Goal: Task Accomplishment & Management: Complete application form

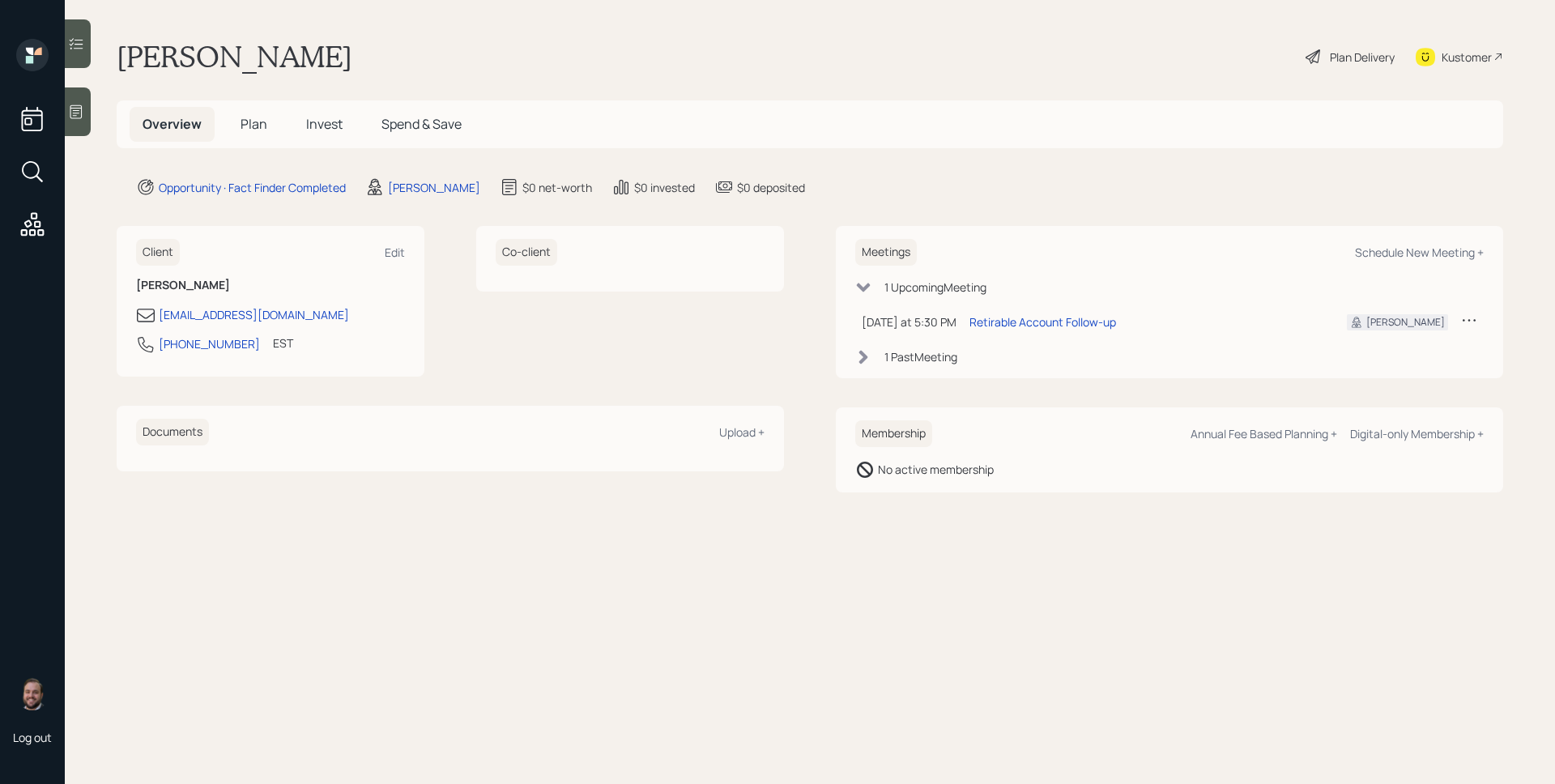
click at [80, 119] on icon at bounding box center [76, 112] width 12 height 14
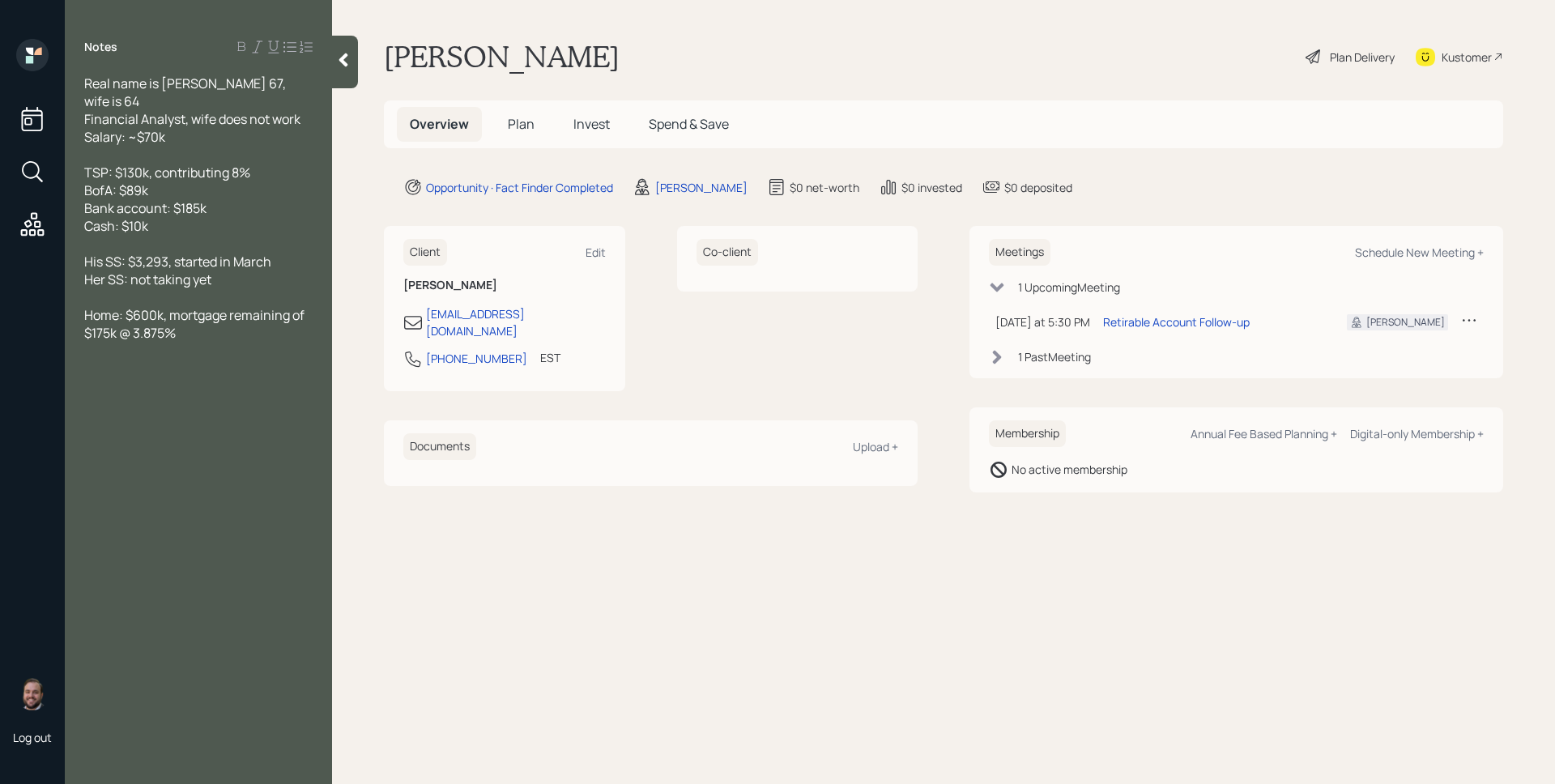
click at [512, 127] on span "Plan" at bounding box center [521, 124] width 27 height 18
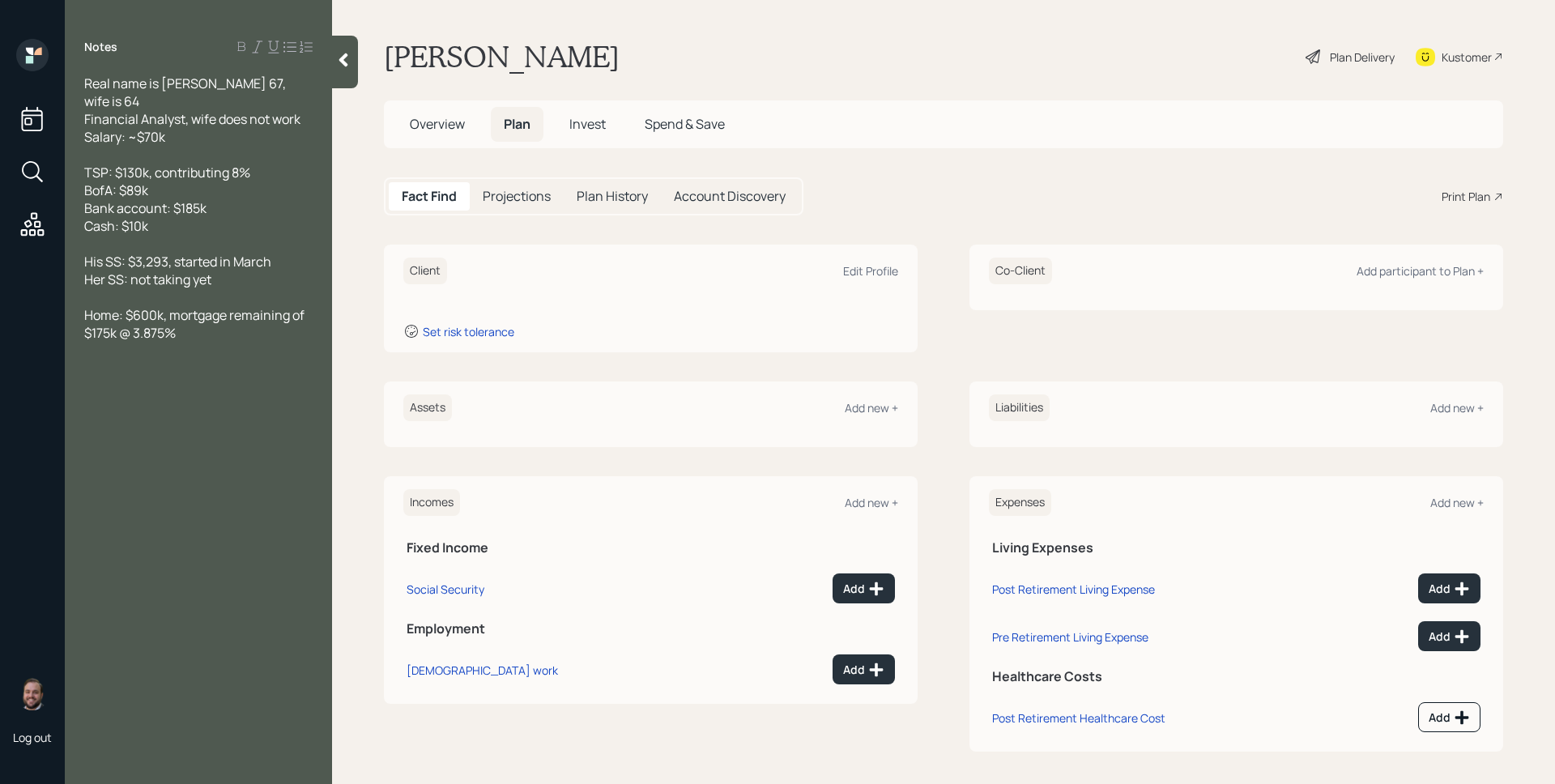
click at [1011, 41] on div "[PERSON_NAME] Plan Delivery Kustomer" at bounding box center [943, 57] width 1119 height 36
click at [877, 407] on div "Add new +" at bounding box center [871, 407] width 53 height 16
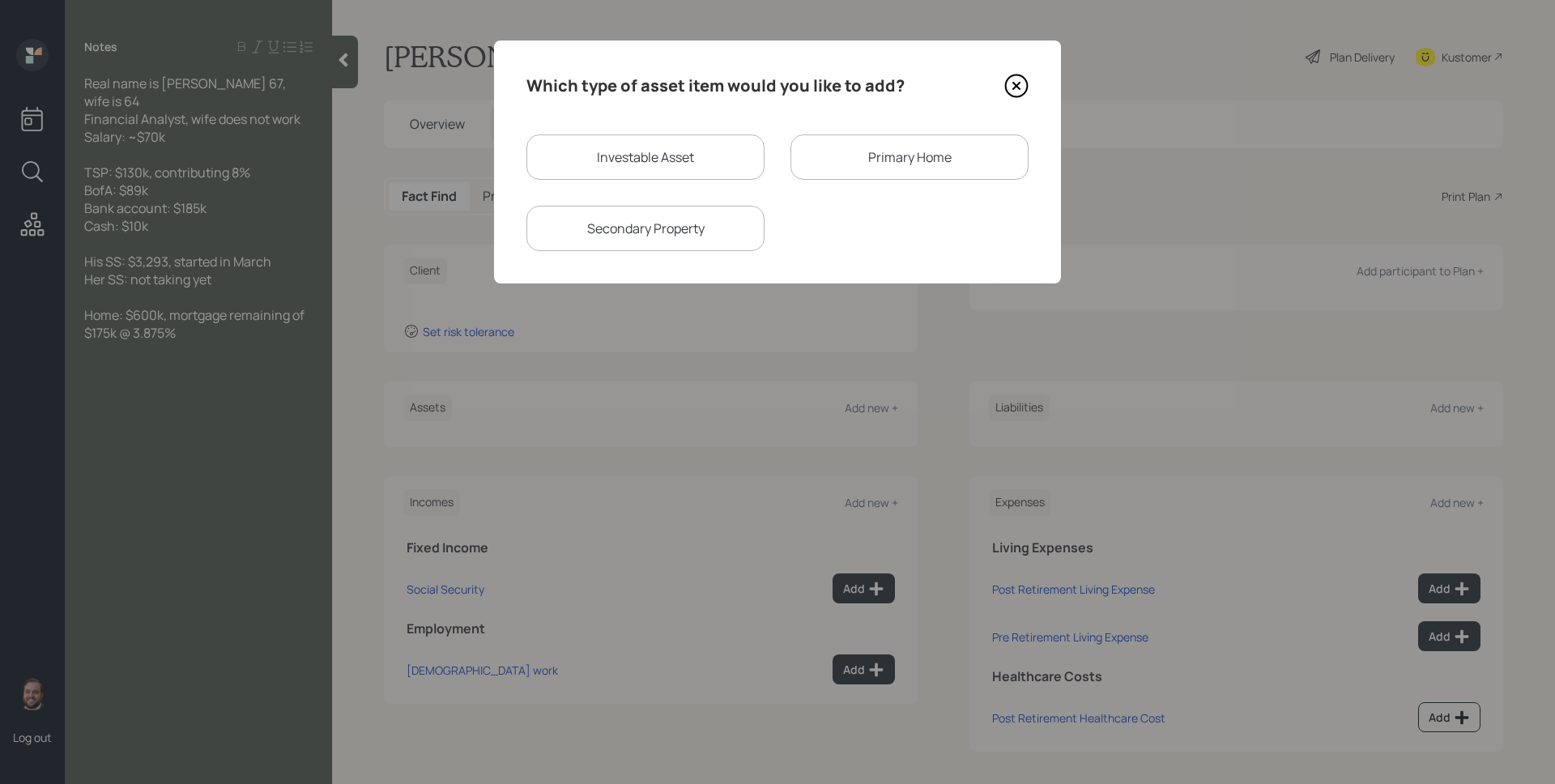
click at [1019, 82] on icon at bounding box center [1016, 86] width 25 height 25
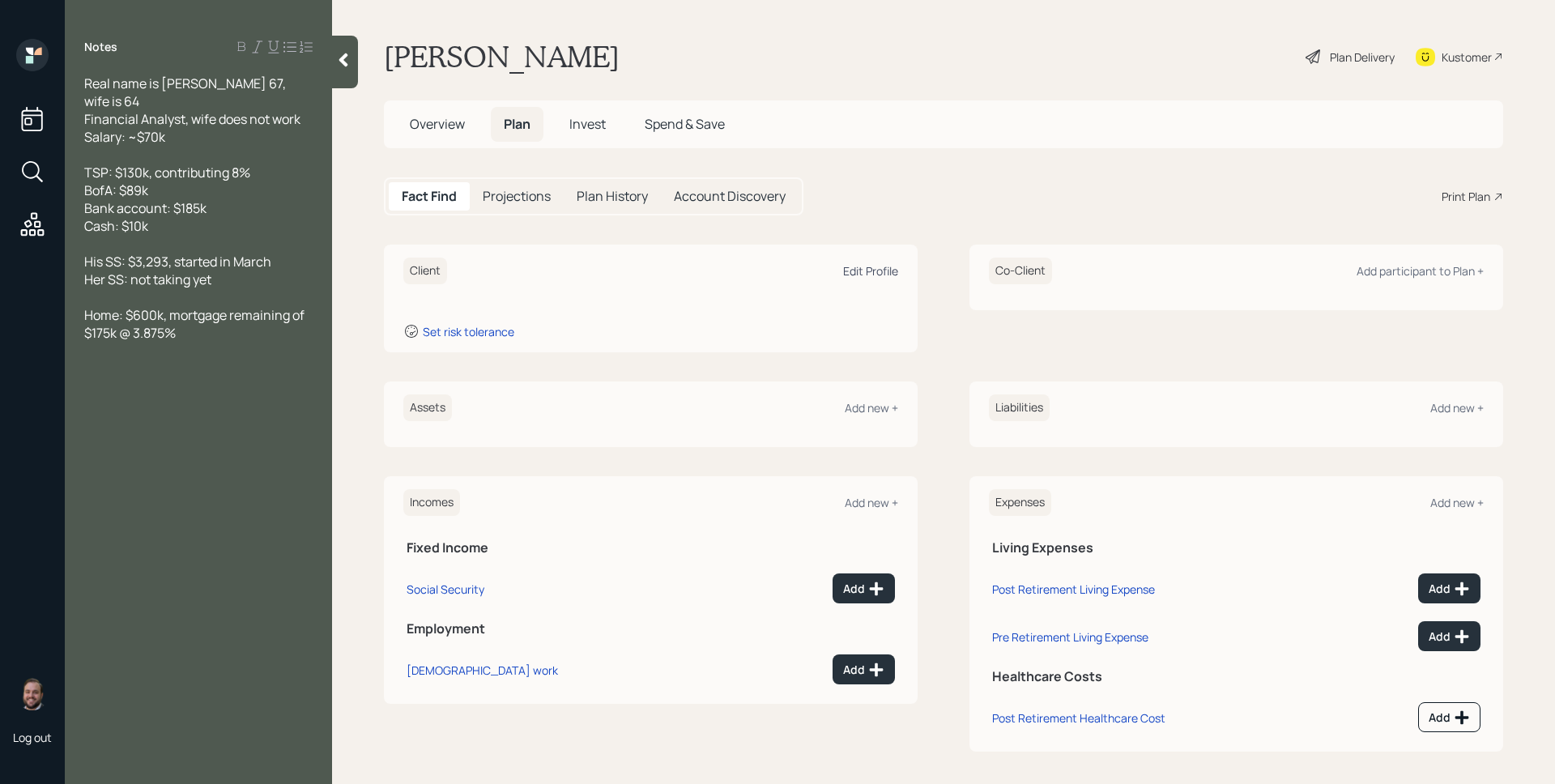
click at [854, 267] on div "Edit Profile" at bounding box center [870, 271] width 55 height 16
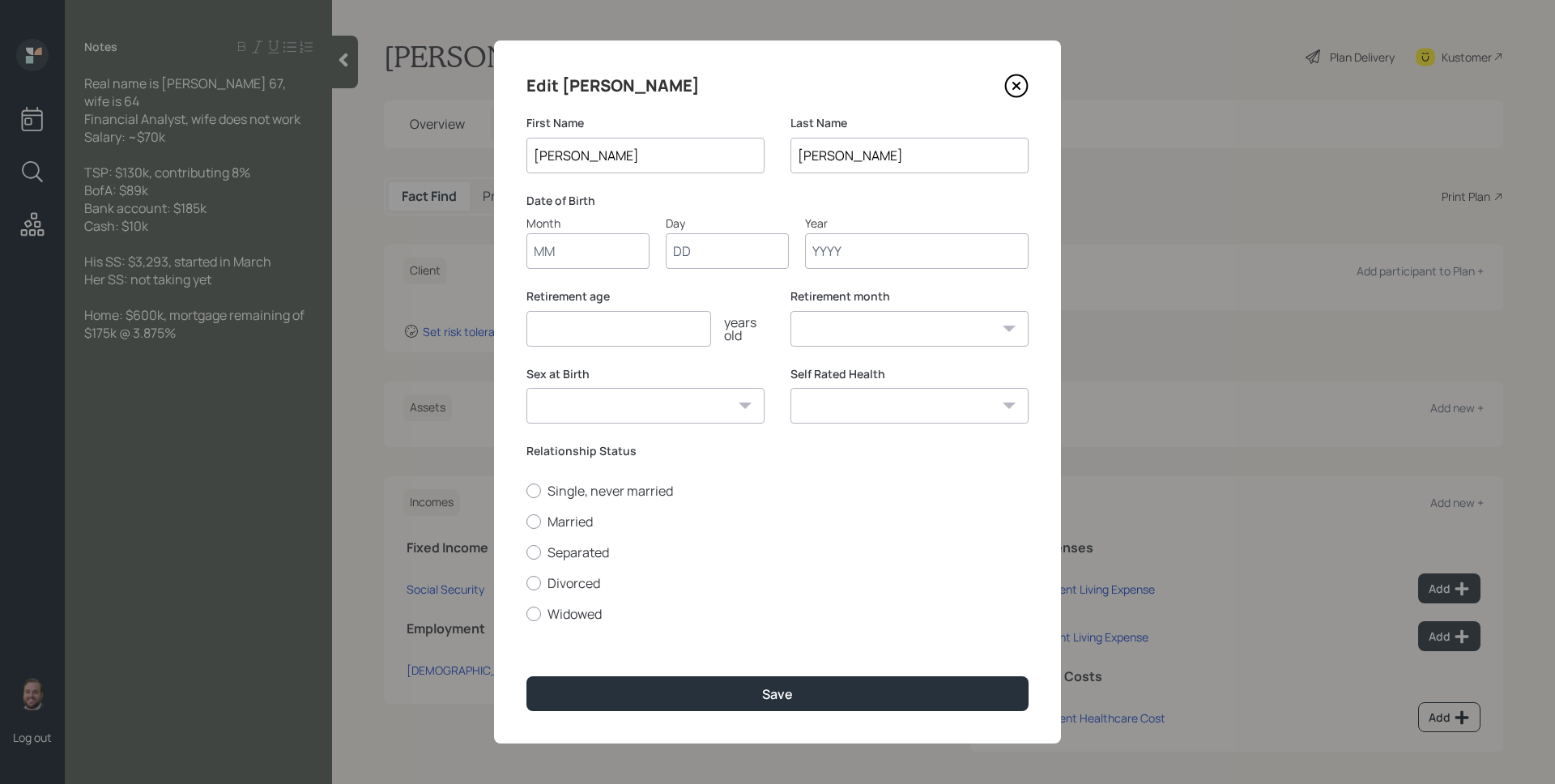
click at [609, 265] on input "Month" at bounding box center [588, 251] width 123 height 36
type input "01"
type input "1958"
select select "1"
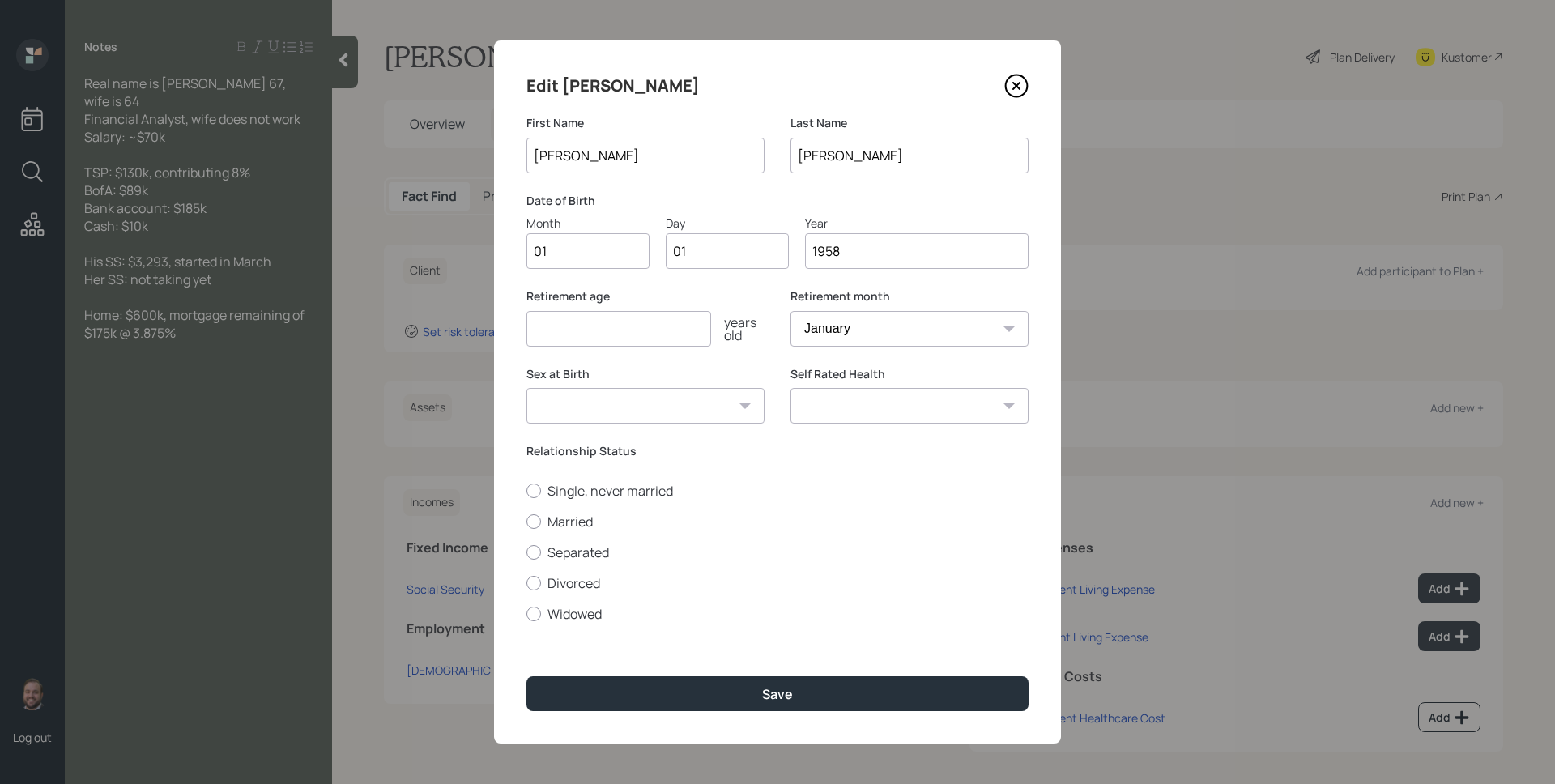
type input "1958"
click at [576, 344] on input "number" at bounding box center [619, 329] width 185 height 36
type input "70"
click at [572, 531] on div "Single, never married Married Separated Divorced Widowed" at bounding box center [778, 552] width 502 height 141
click at [575, 526] on label "Married" at bounding box center [778, 522] width 502 height 18
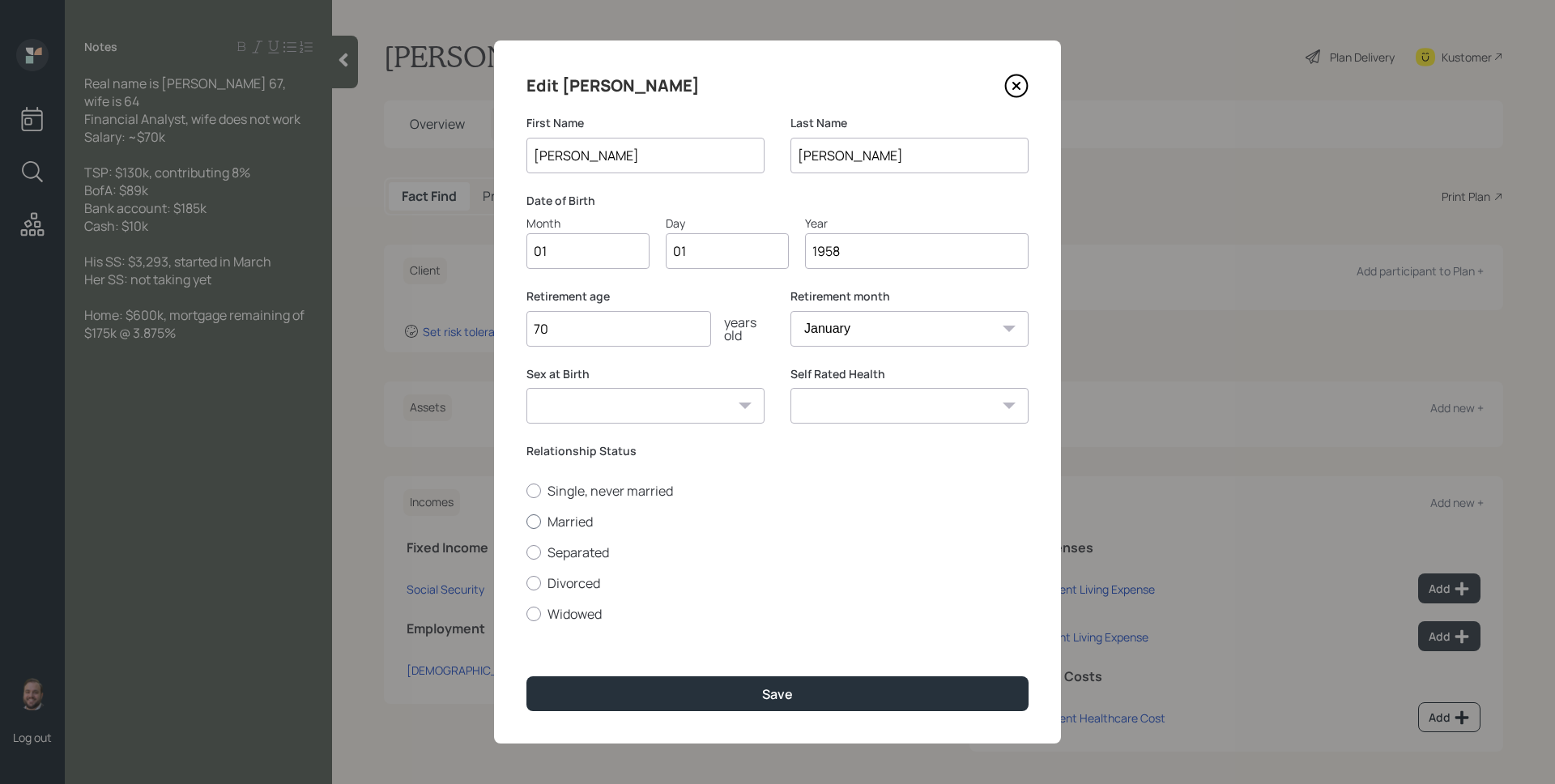
click at [527, 522] on input "Married" at bounding box center [526, 521] width 1 height 1
radio input "true"
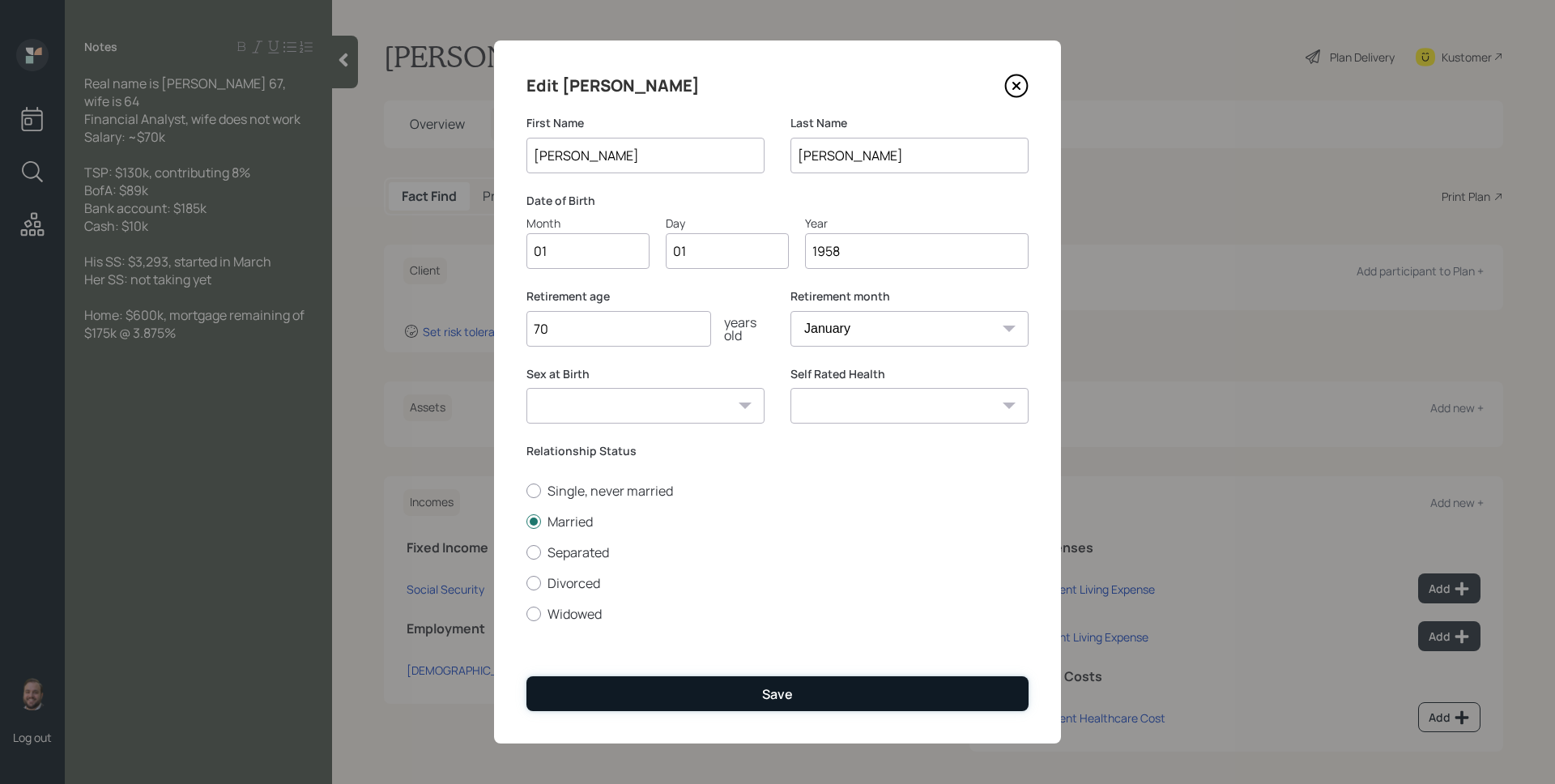
click at [787, 685] on div "Save" at bounding box center [778, 694] width 31 height 18
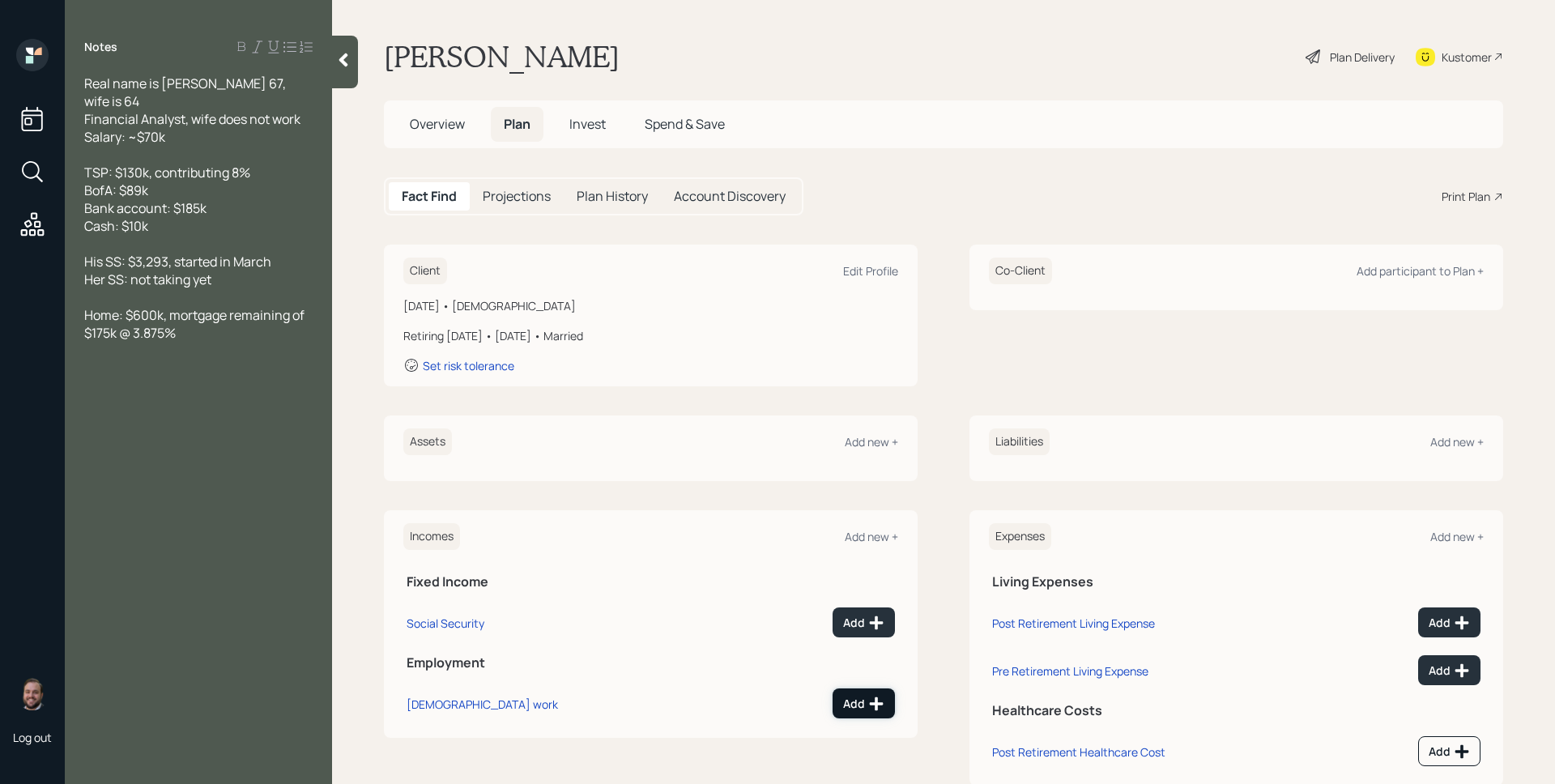
click at [852, 711] on div "Add" at bounding box center [863, 704] width 42 height 16
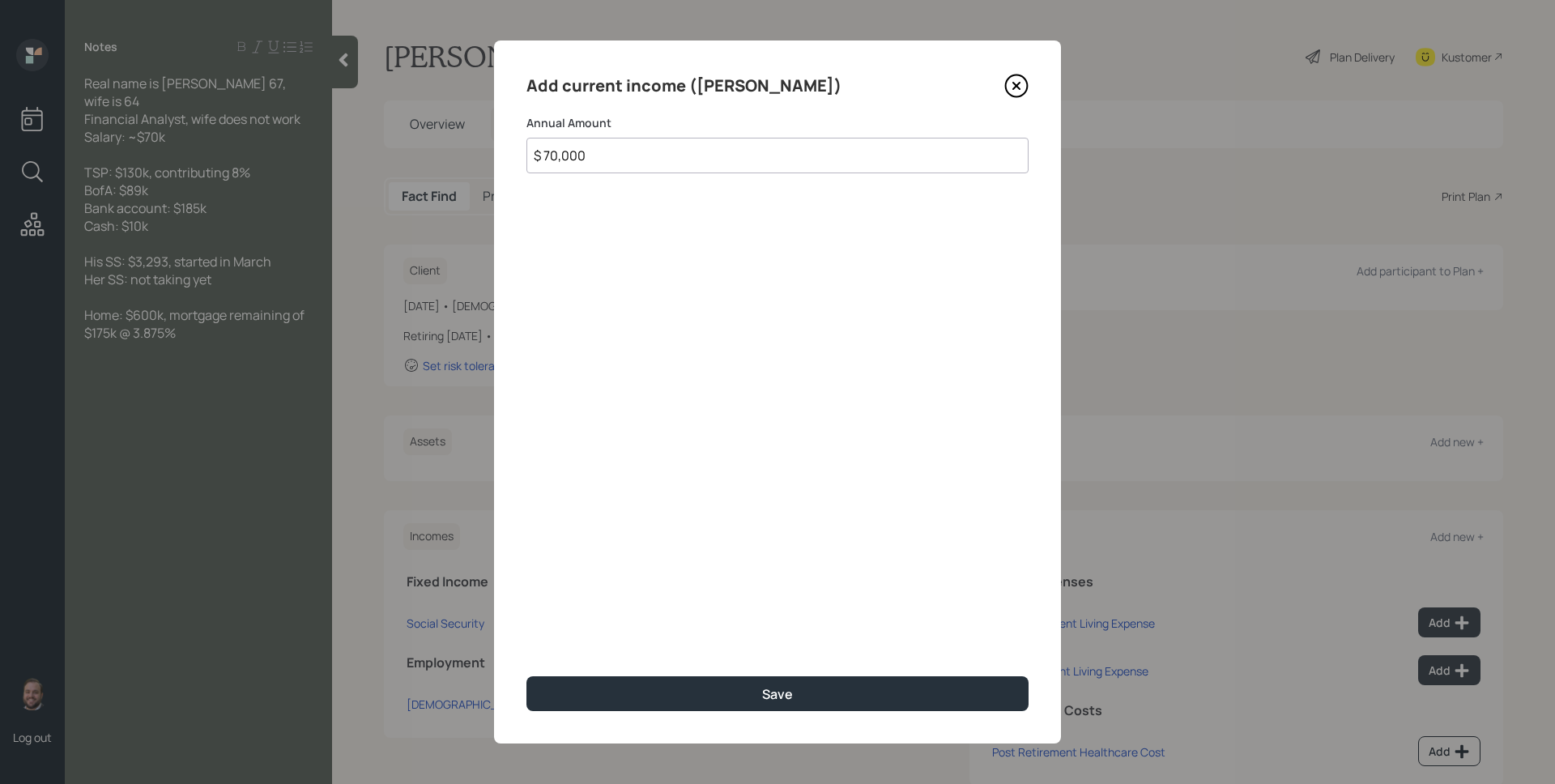
type input "$ 70,000"
click at [527, 676] on button "Save" at bounding box center [778, 693] width 502 height 35
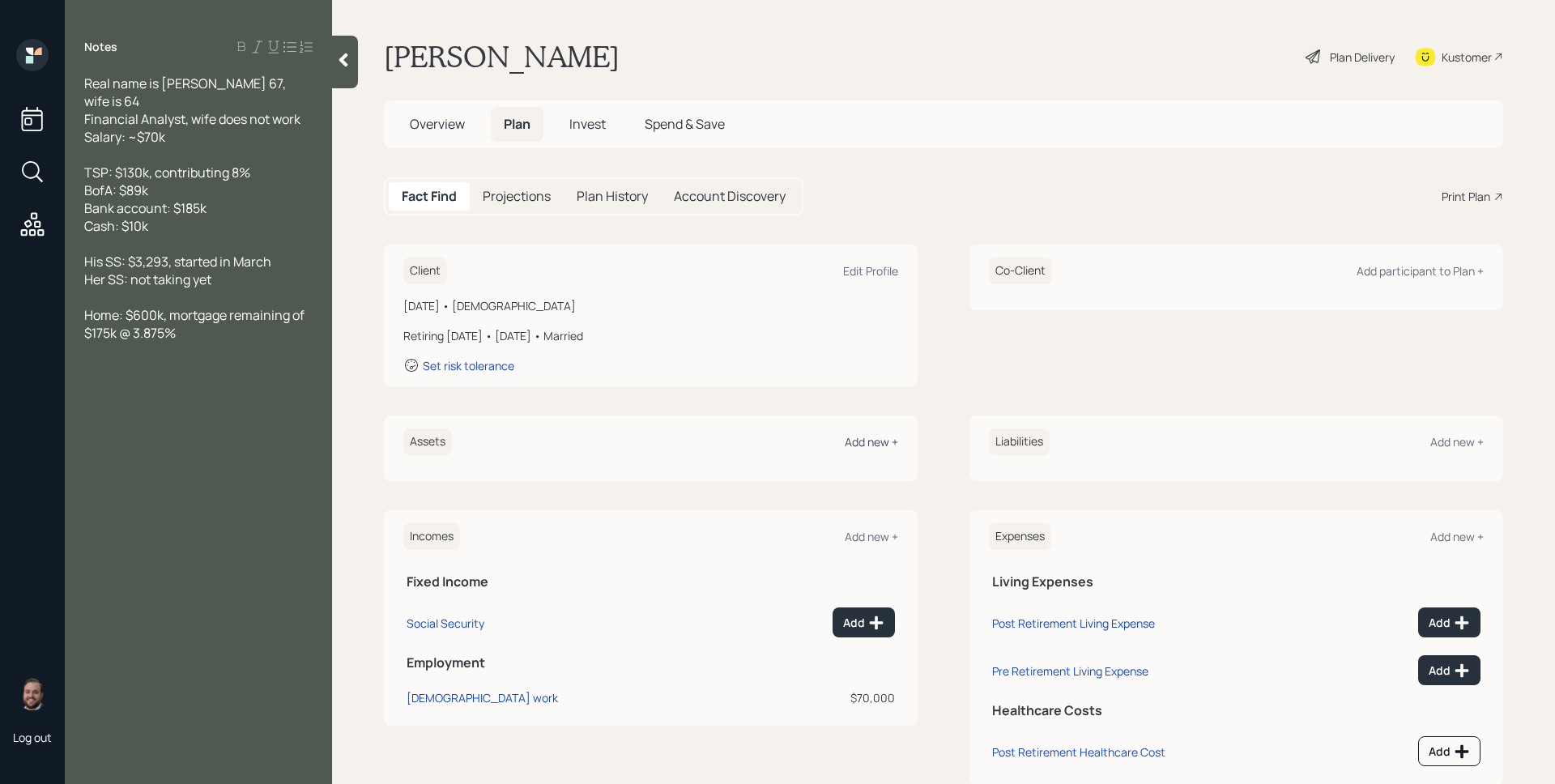
click at [865, 449] on div "Add new +" at bounding box center [871, 441] width 53 height 16
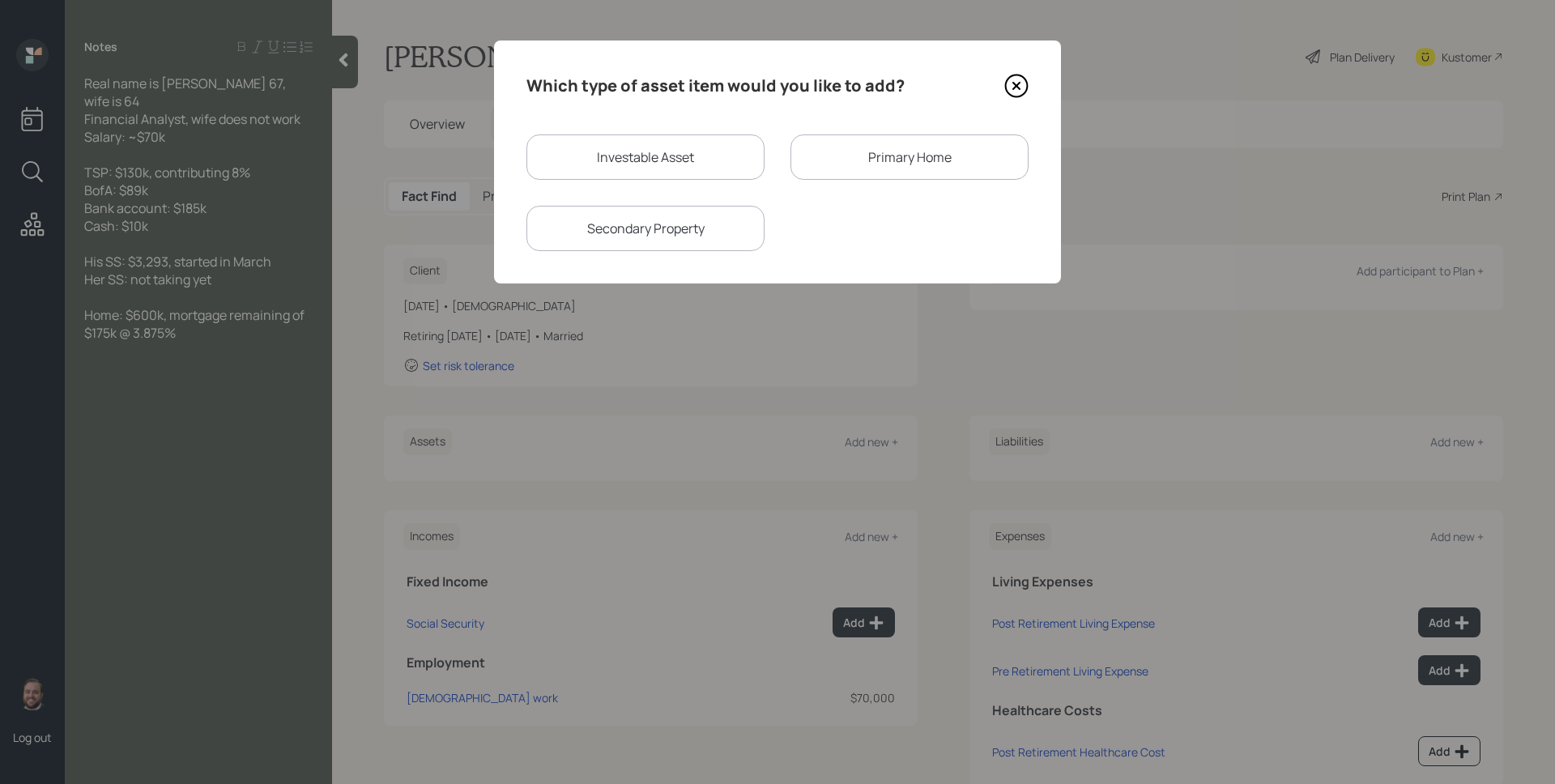
click at [643, 151] on div "Investable Asset" at bounding box center [645, 156] width 238 height 45
select select "taxable"
select select "balanced"
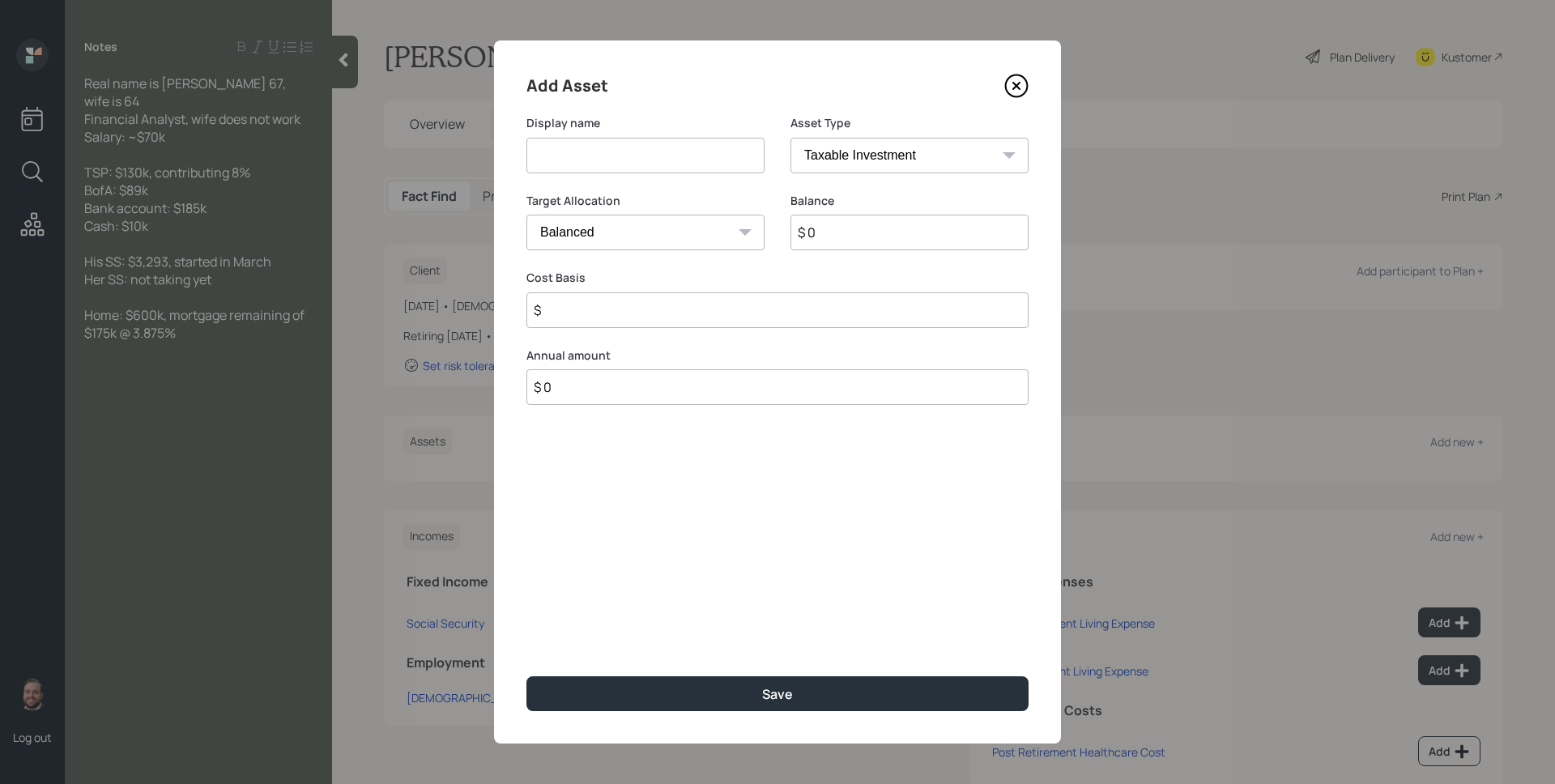
click at [643, 151] on input at bounding box center [645, 155] width 238 height 36
type input "TSP"
select select "state_local_government_sponsored"
click at [791, 137] on select "SEP IRA IRA Roth IRA 401(k) Roth 401(k) 403(b) Roth 403(b) 457(b) Roth 457(b) H…" at bounding box center [909, 155] width 238 height 36
type input "$ 130,000"
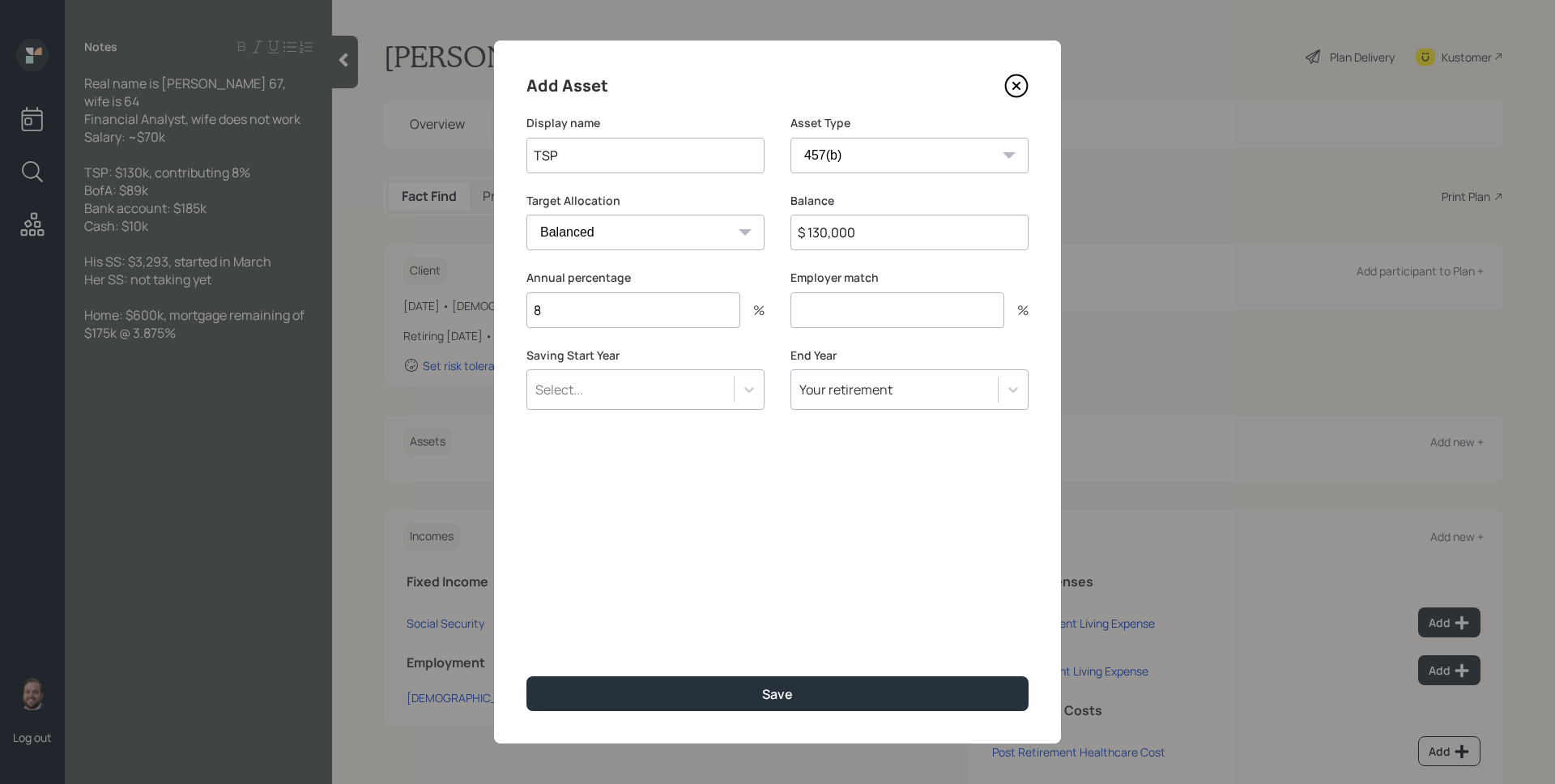
type input "8"
type input "5"
type input "0"
click at [527, 676] on button "Save" at bounding box center [778, 693] width 502 height 35
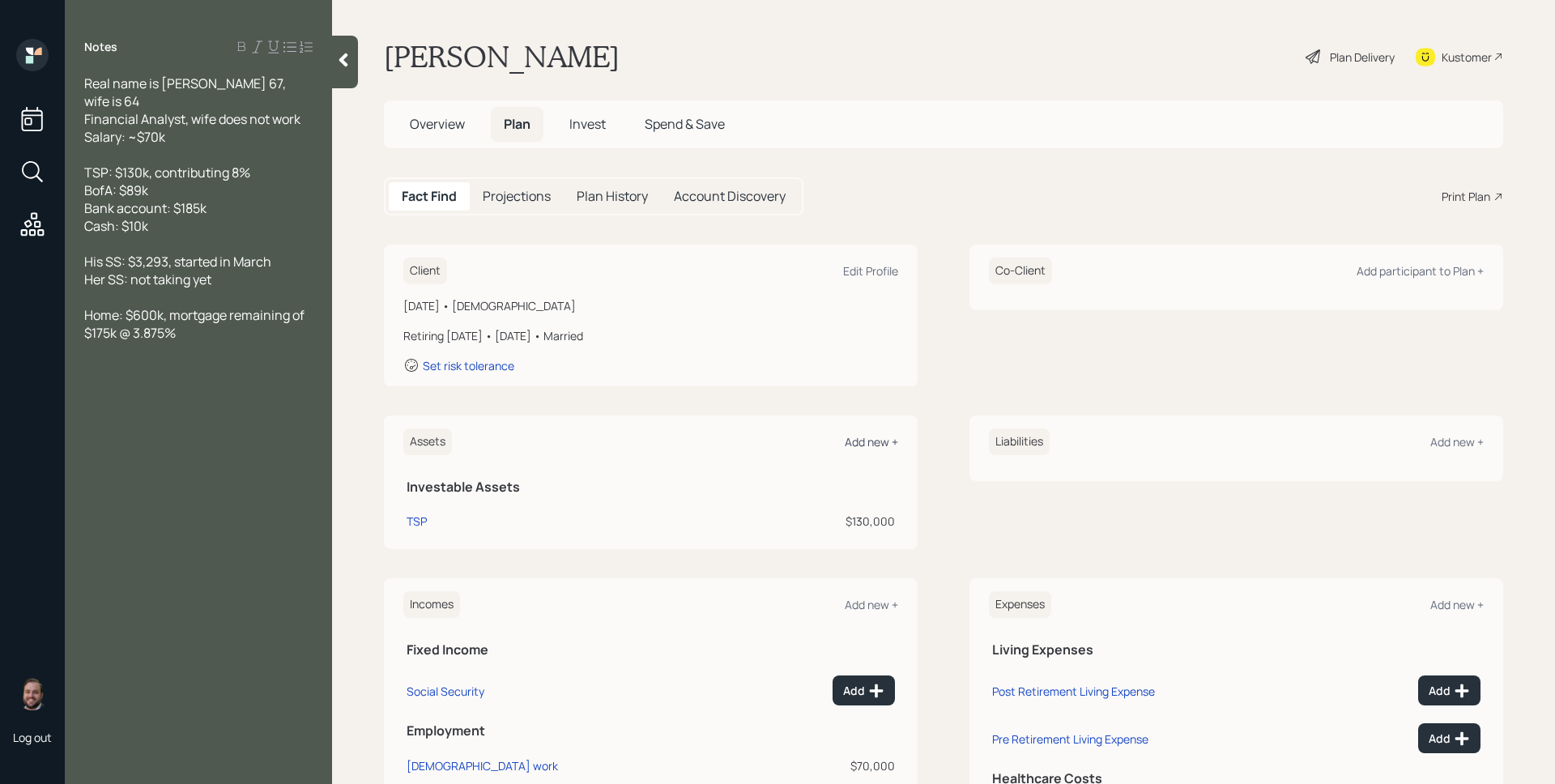
click at [881, 446] on div "Add new +" at bounding box center [871, 441] width 53 height 16
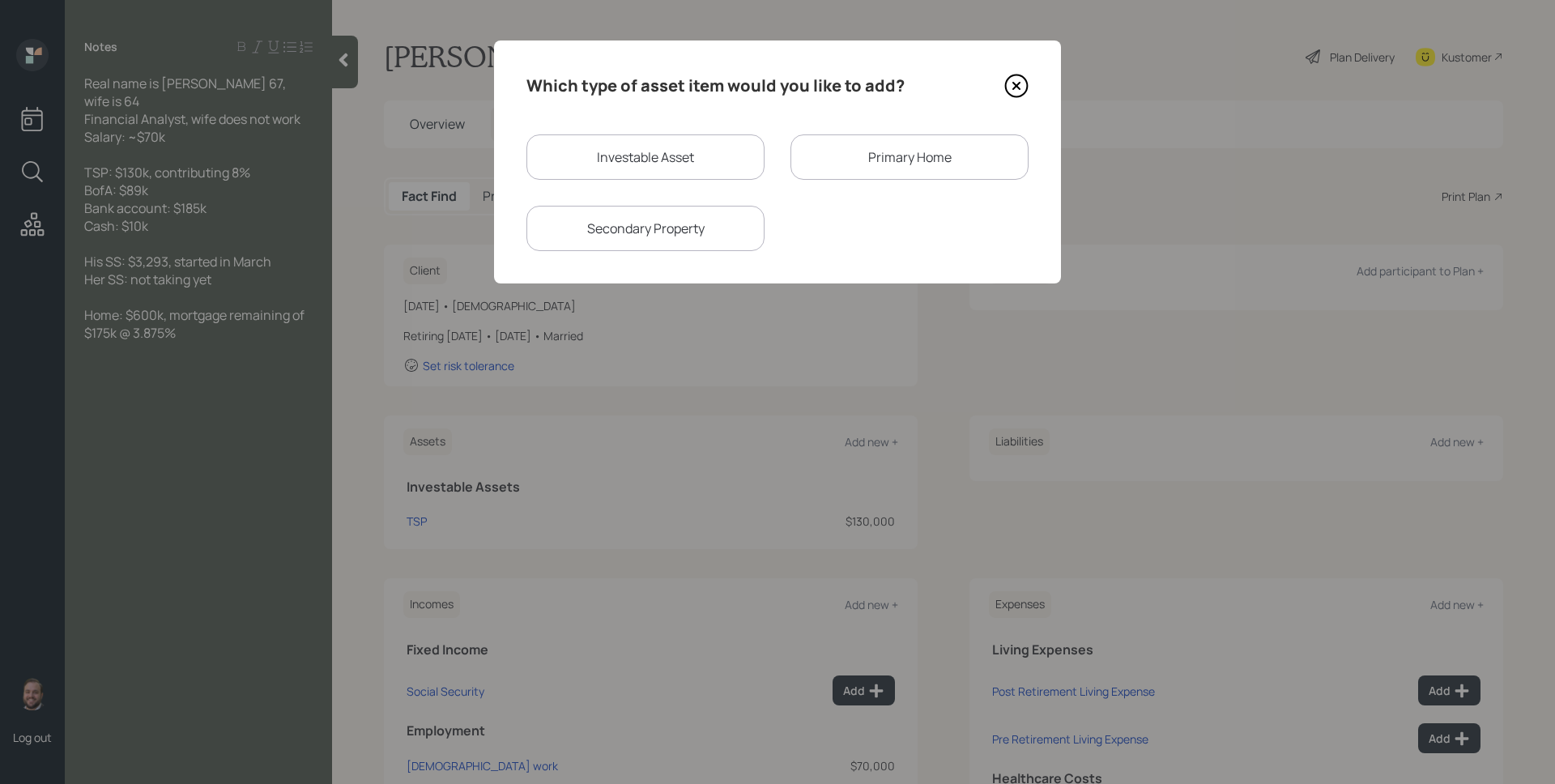
click at [701, 160] on div "Investable Asset" at bounding box center [645, 156] width 238 height 45
select select "taxable"
select select "balanced"
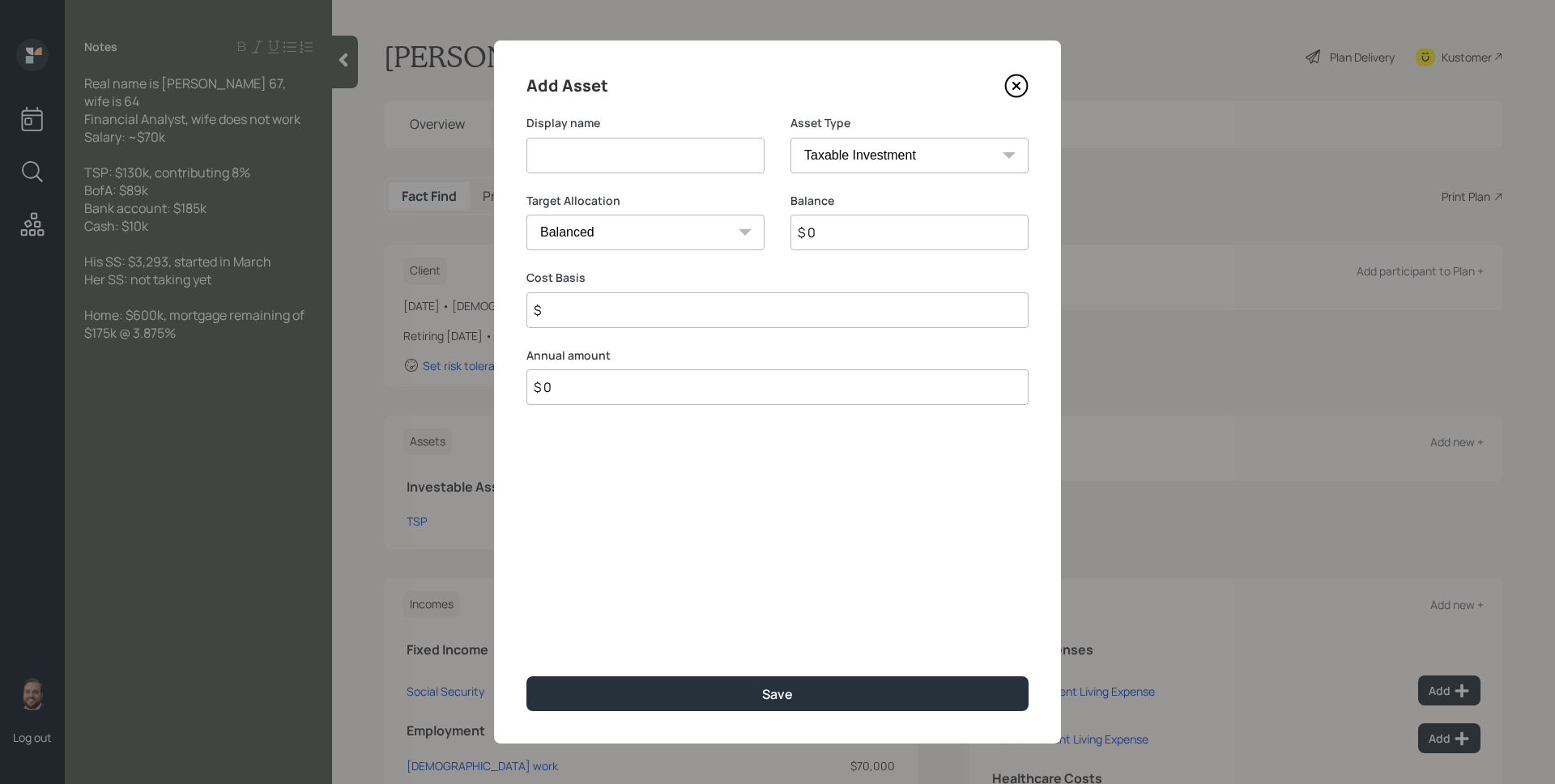
click at [701, 160] on input at bounding box center [645, 155] width 238 height 36
type input "BofA"
click at [791, 137] on select "SEP IRA IRA Roth IRA 401(k) Roth 401(k) 403(b) Roth 403(b) 457(b) Roth 457(b) H…" at bounding box center [909, 155] width 238 height 36
select select "uninvested"
click at [527, 215] on select "Cash Conservative Balanced Aggressive" at bounding box center [645, 233] width 238 height 36
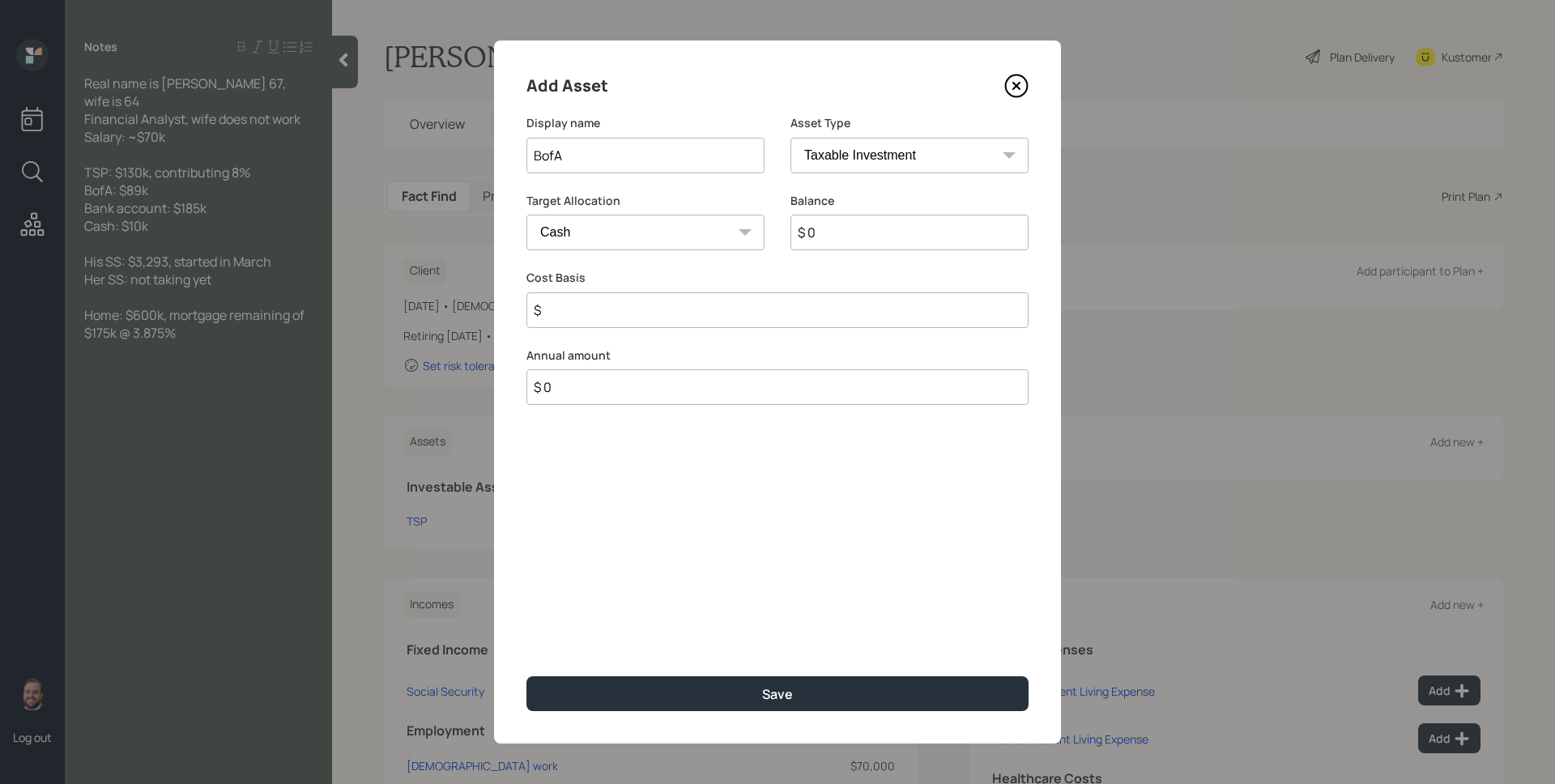
type input "$ 8"
type input "$ 89"
type input "$ 890"
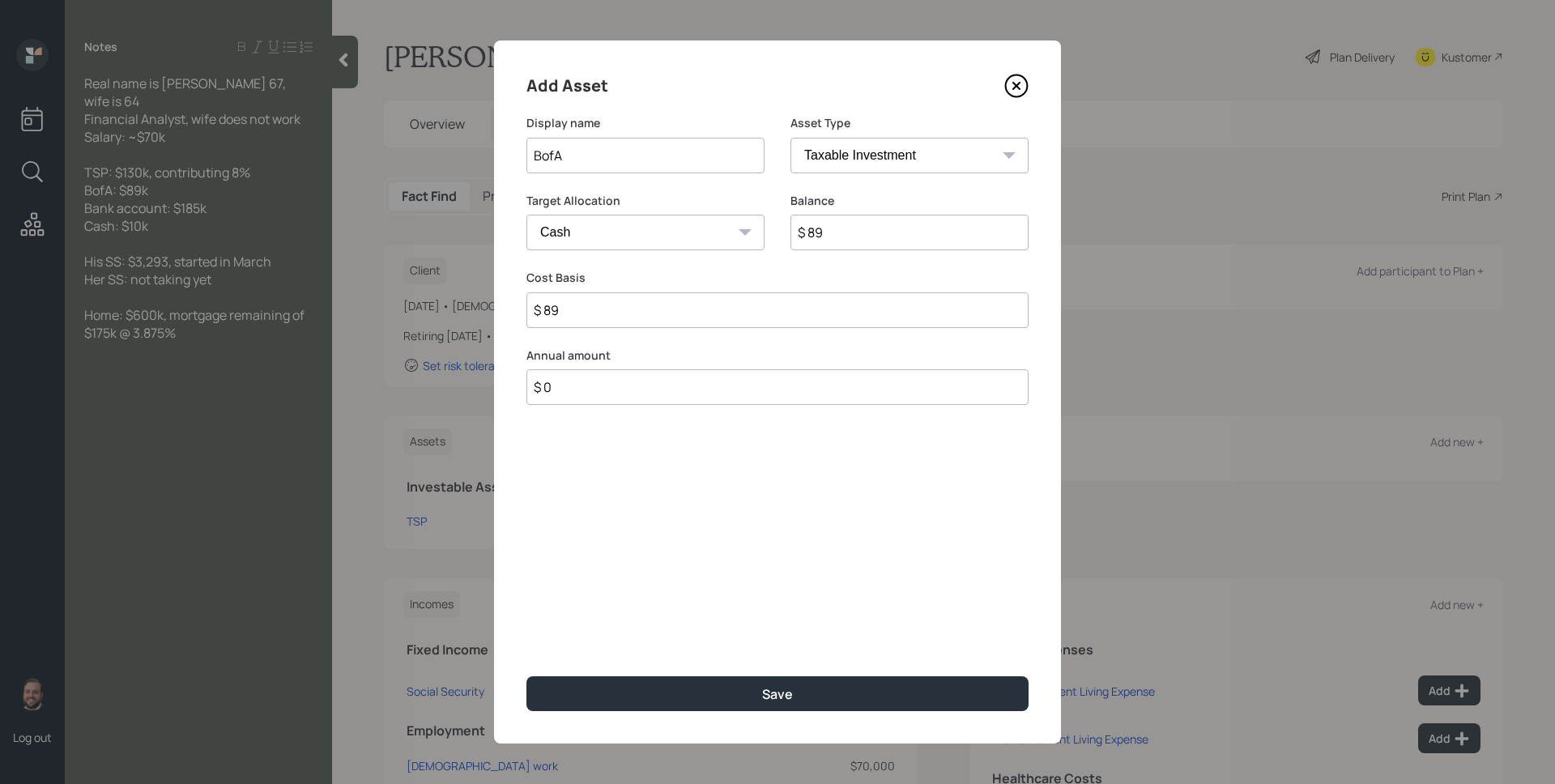
type input "$ 890"
type input "$ 8,900"
type input "$ 89,000"
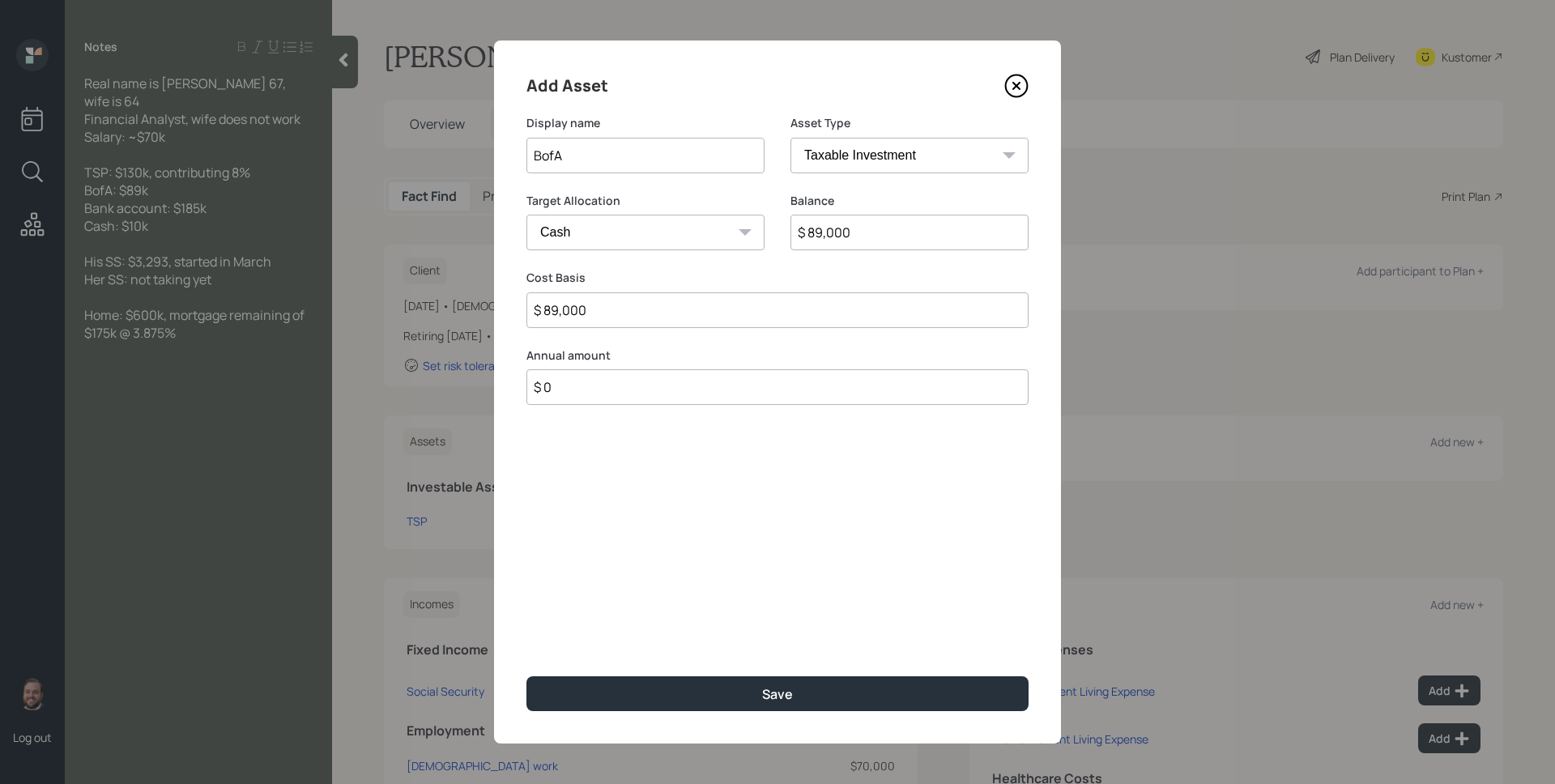
type input "$ 89,000"
click at [527, 676] on button "Save" at bounding box center [778, 693] width 502 height 35
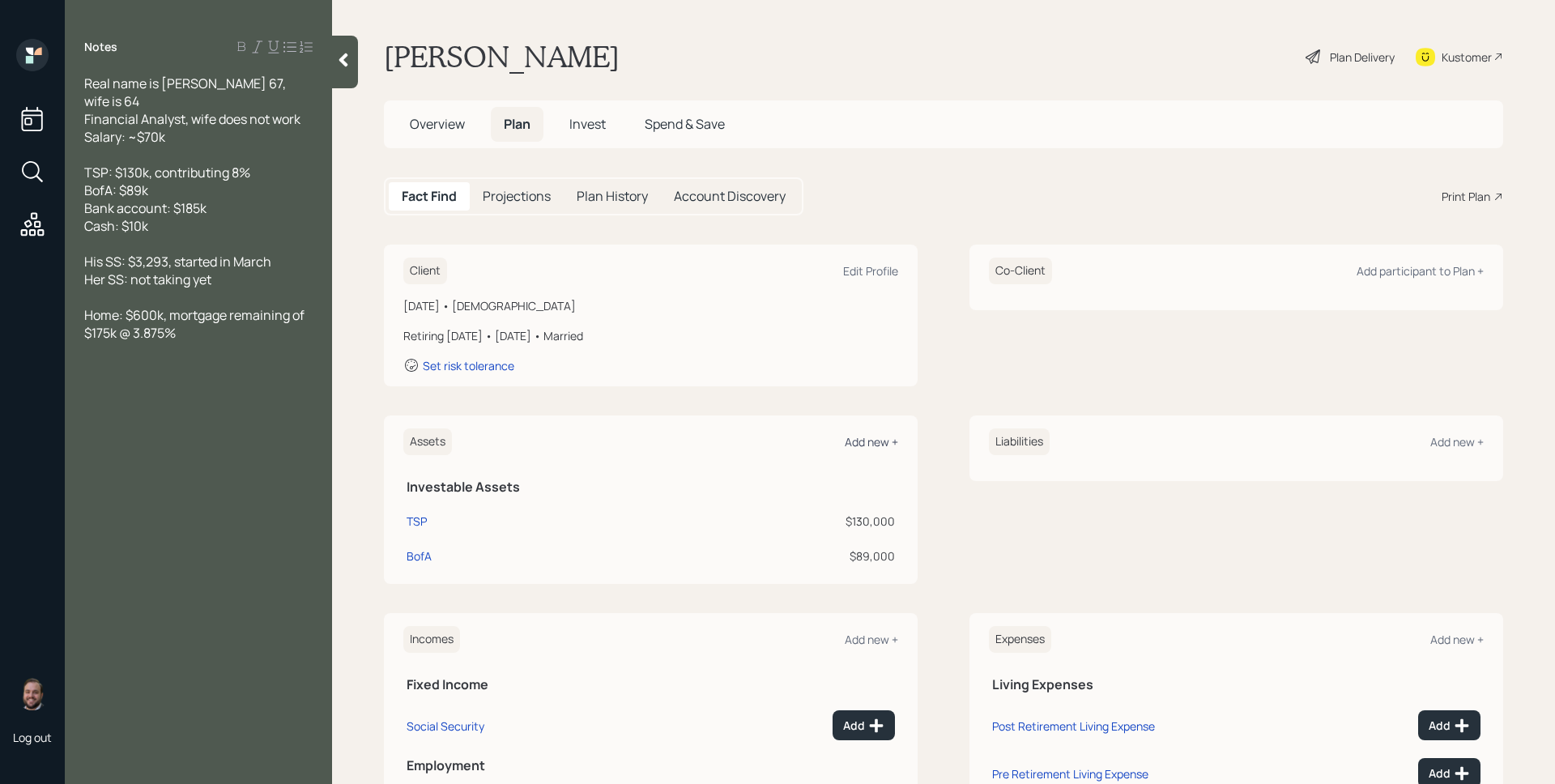
click at [870, 439] on div "Add new +" at bounding box center [871, 441] width 53 height 16
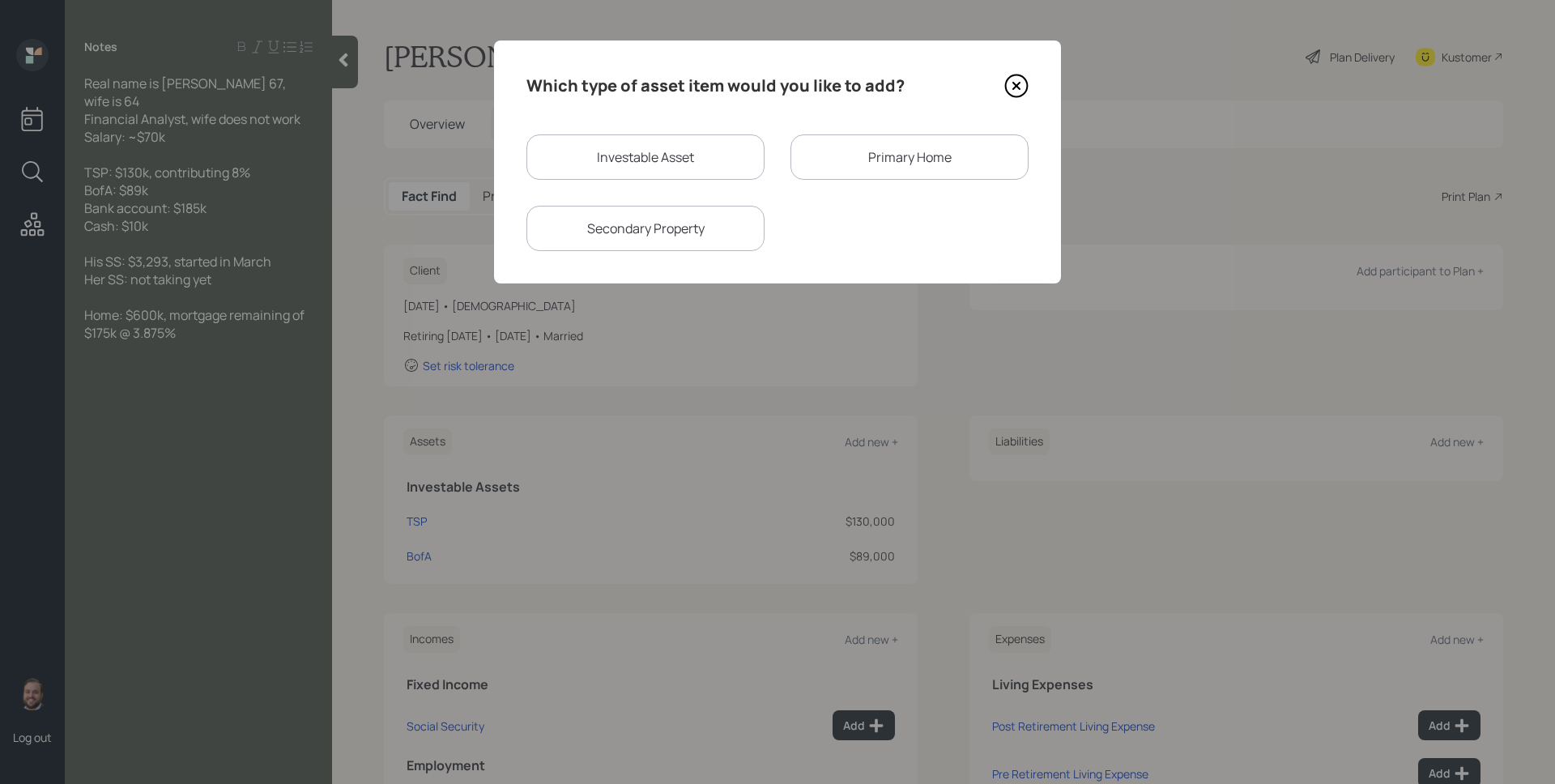
click at [652, 173] on div "Investable Asset" at bounding box center [645, 156] width 238 height 45
select select "taxable"
select select "balanced"
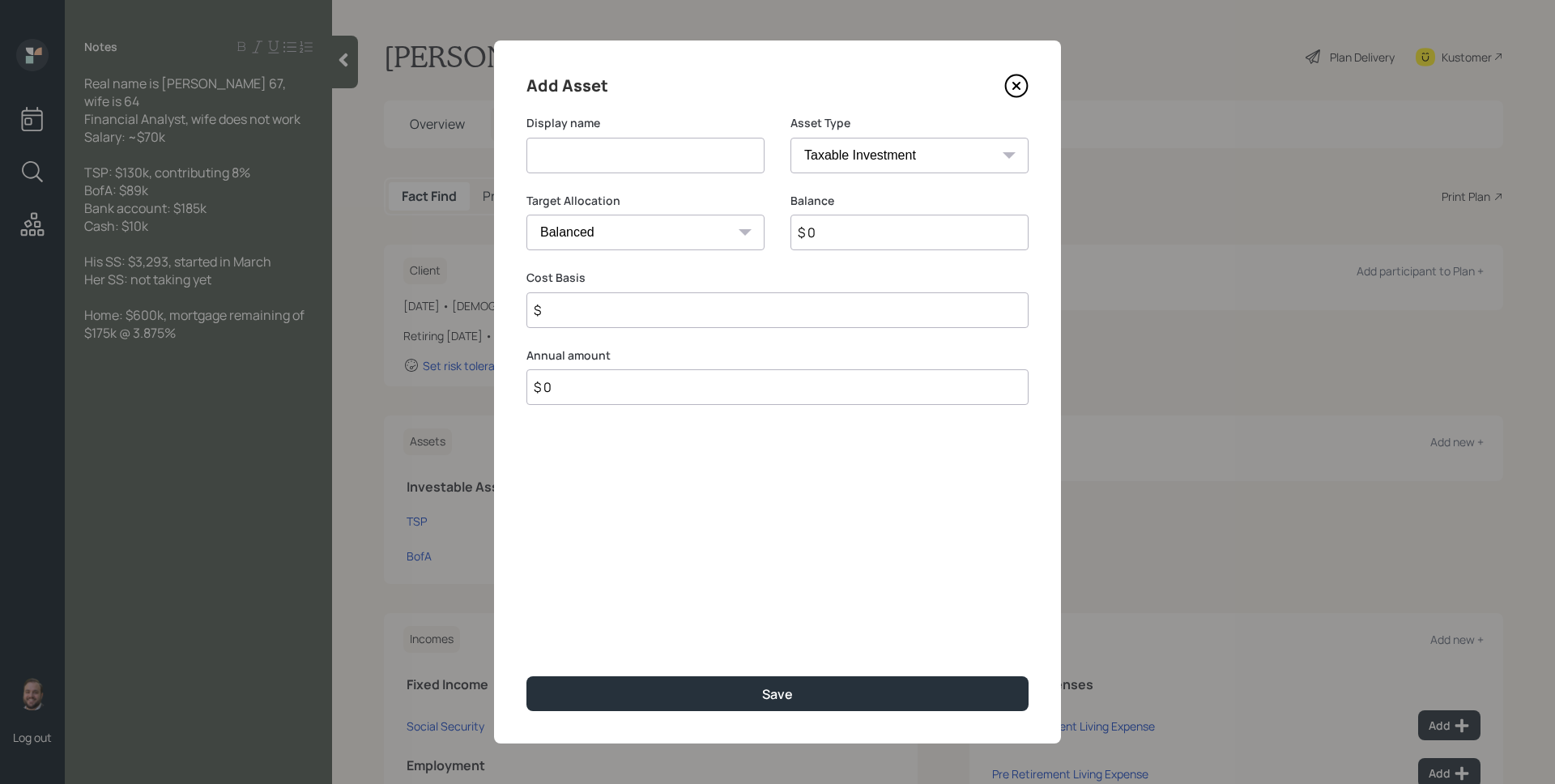
click at [655, 158] on input at bounding box center [645, 155] width 238 height 36
type input "Bank Account"
click at [907, 164] on select "SEP IRA IRA Roth IRA 401(k) Roth 401(k) 403(b) Roth 403(b) 457(b) Roth 457(b) H…" at bounding box center [909, 155] width 238 height 36
select select "cash"
click at [791, 137] on select "SEP IRA IRA Roth IRA 401(k) Roth 401(k) 403(b) Roth 403(b) 457(b) Roth 457(b) H…" at bounding box center [909, 155] width 238 height 36
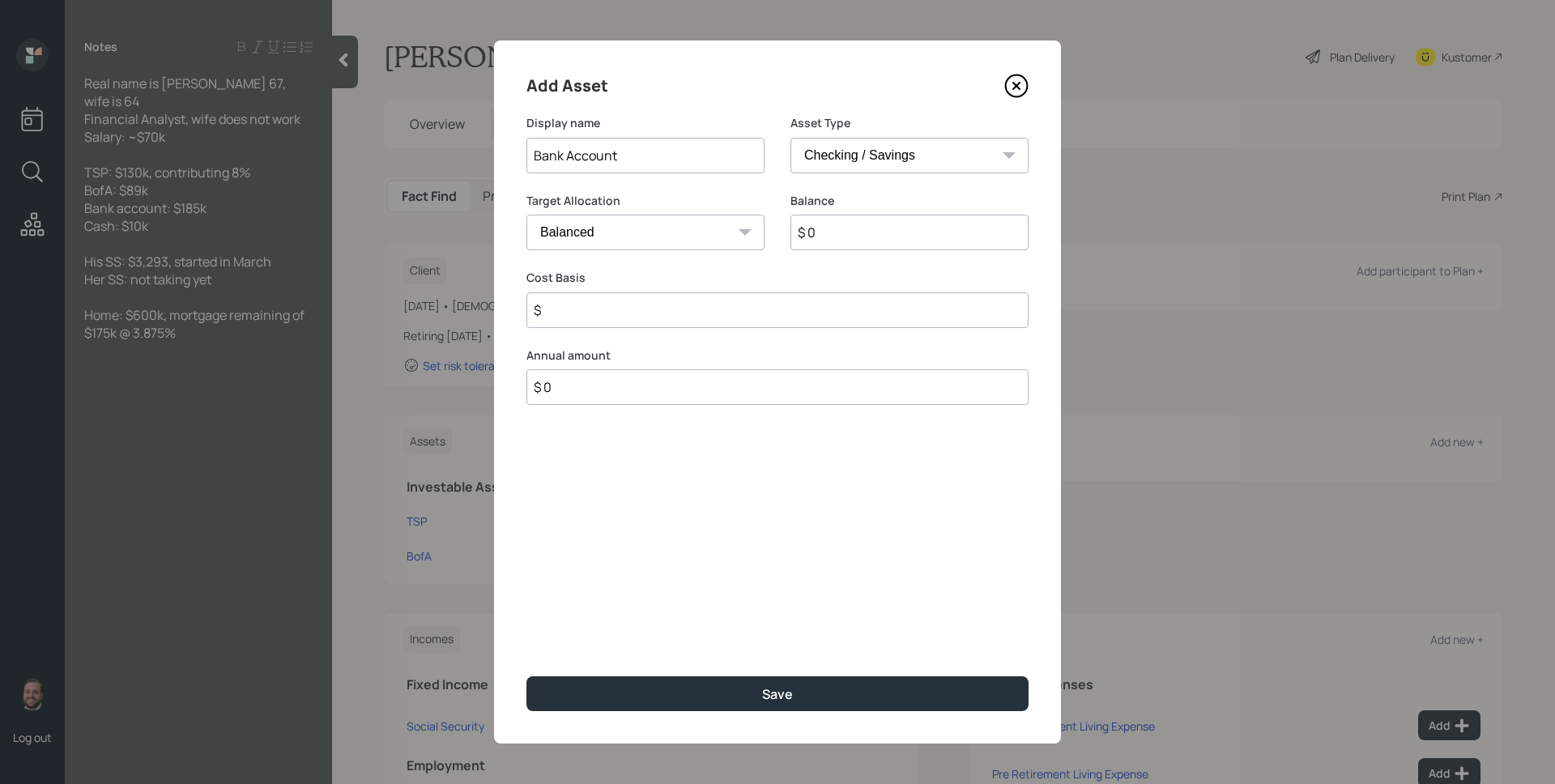
type input "$"
click at [892, 227] on input "$ 0" at bounding box center [778, 233] width 502 height 36
type input "$ 1"
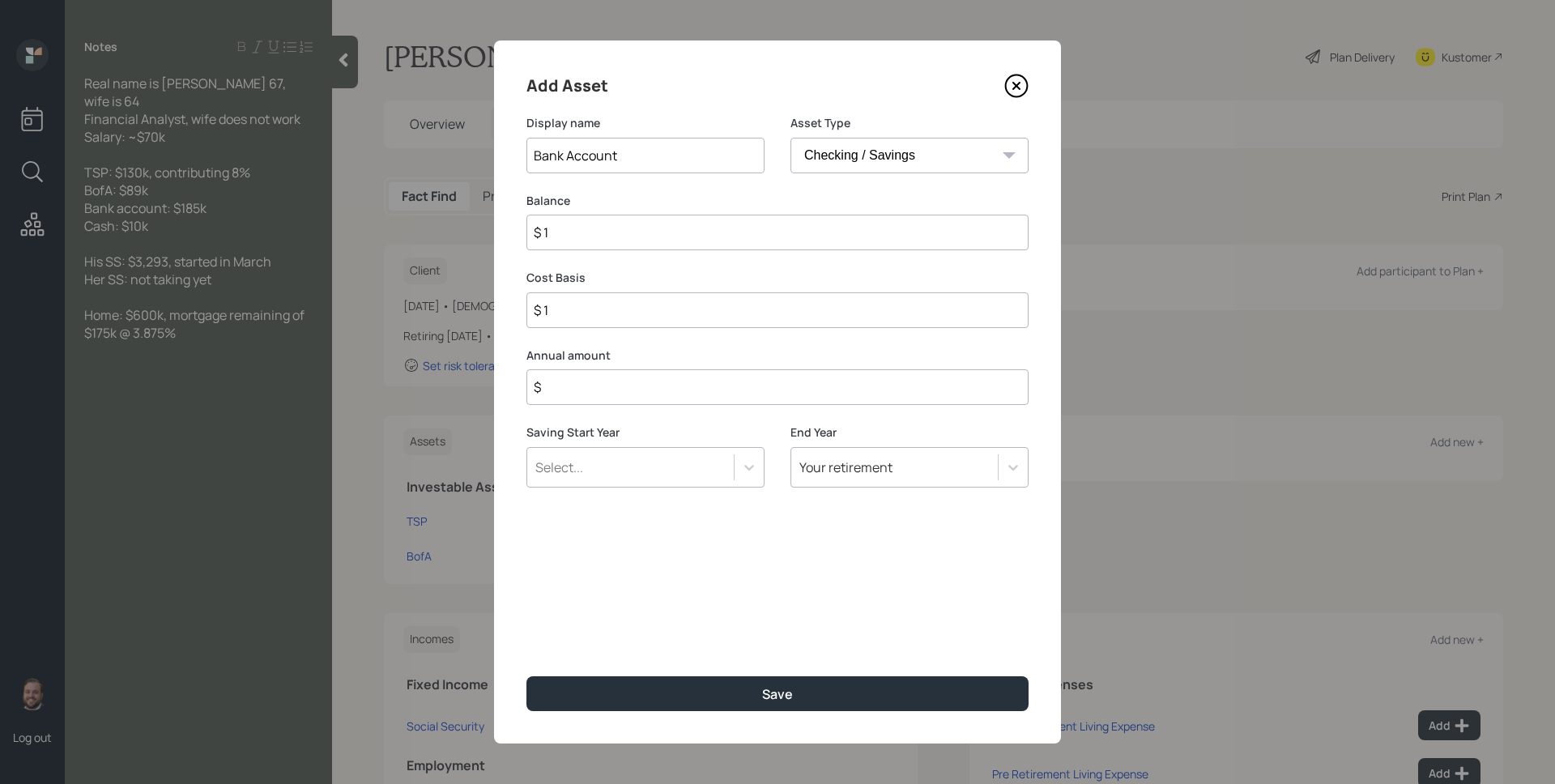
type input "$ 18"
type input "$ 185"
type input "$ 1,850"
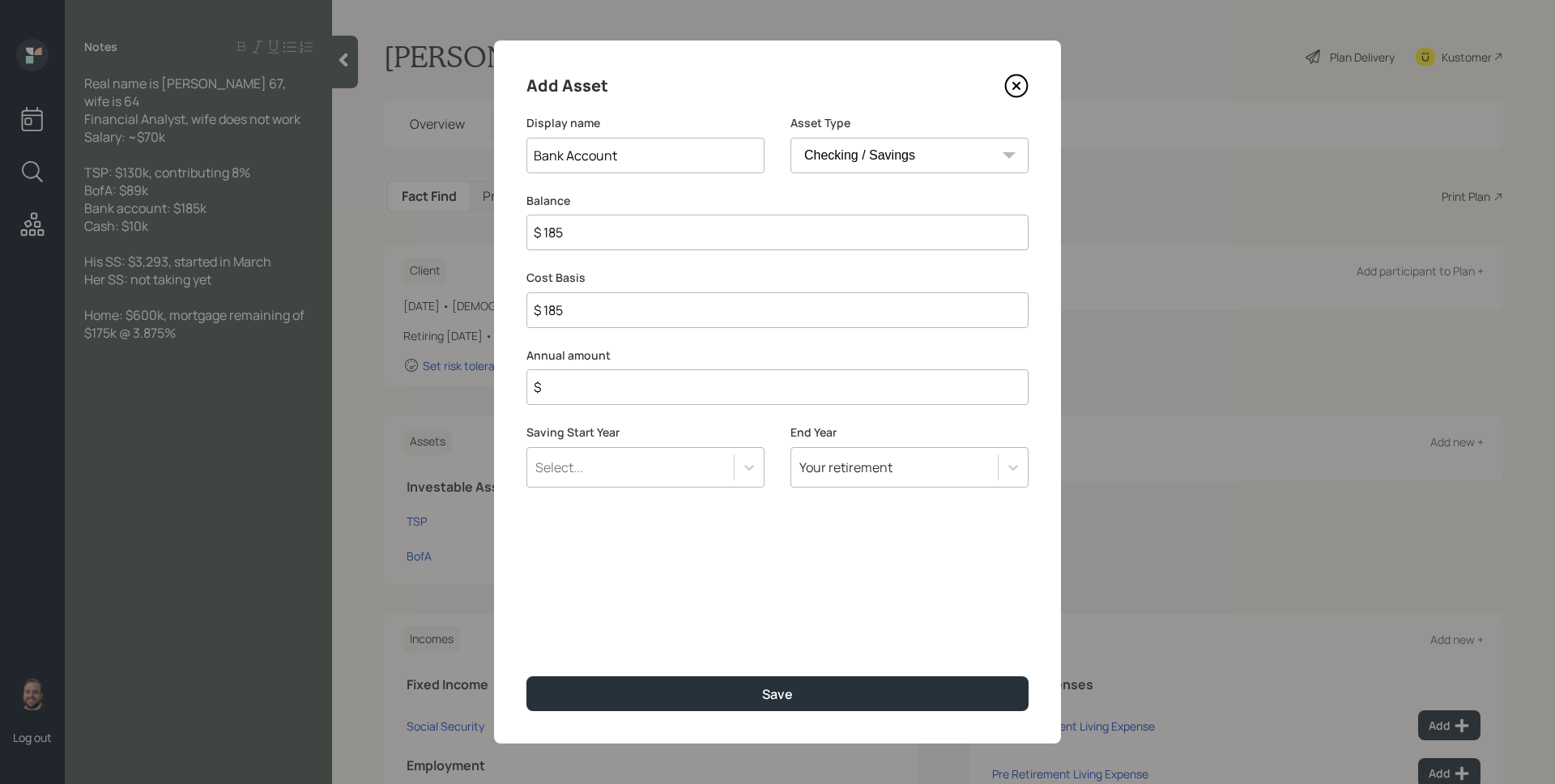
type input "$ 1,850"
type input "$ 18,500"
type input "$ 185,000"
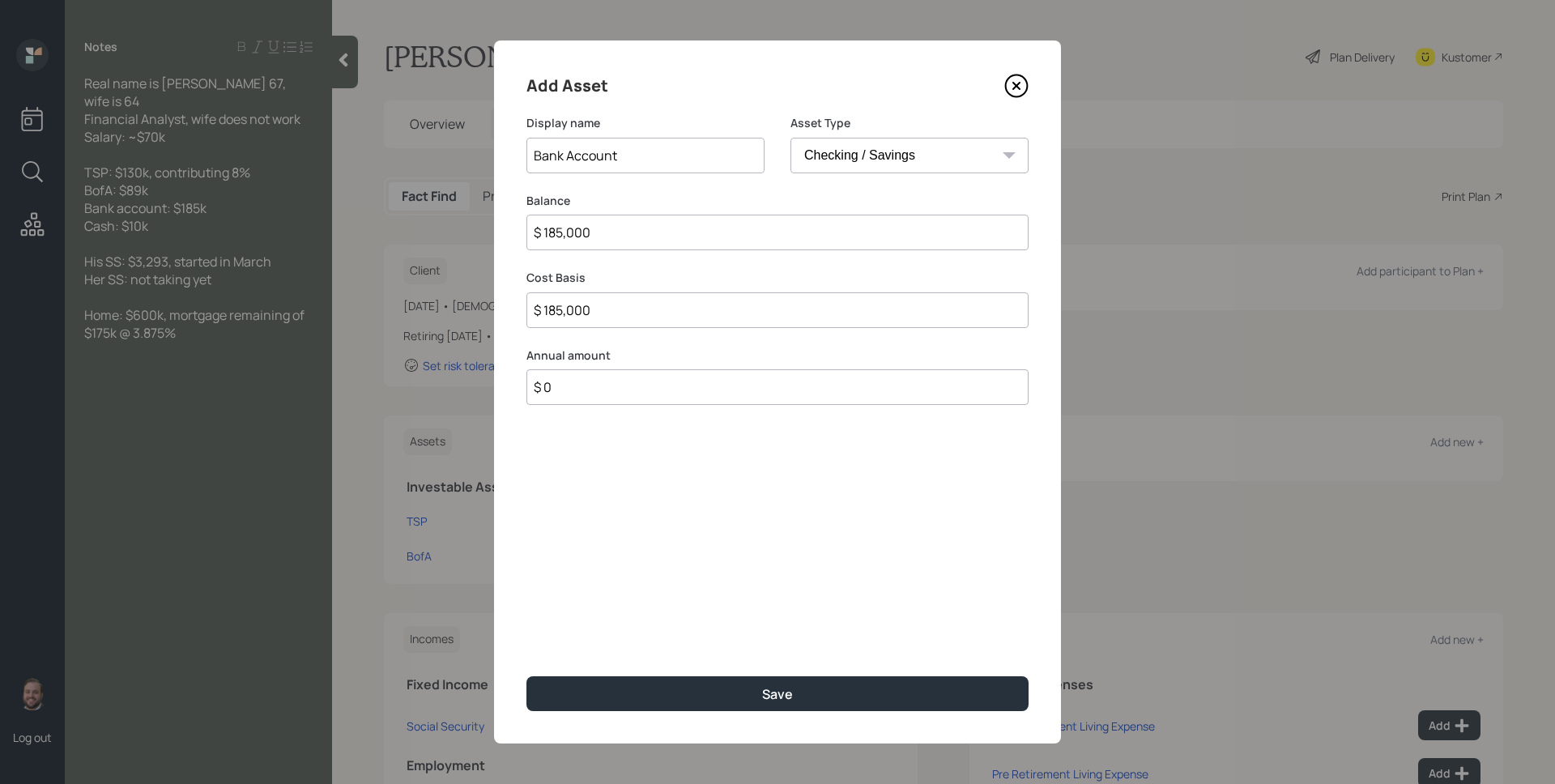
type input "$ 0"
click at [527, 676] on button "Save" at bounding box center [778, 693] width 502 height 35
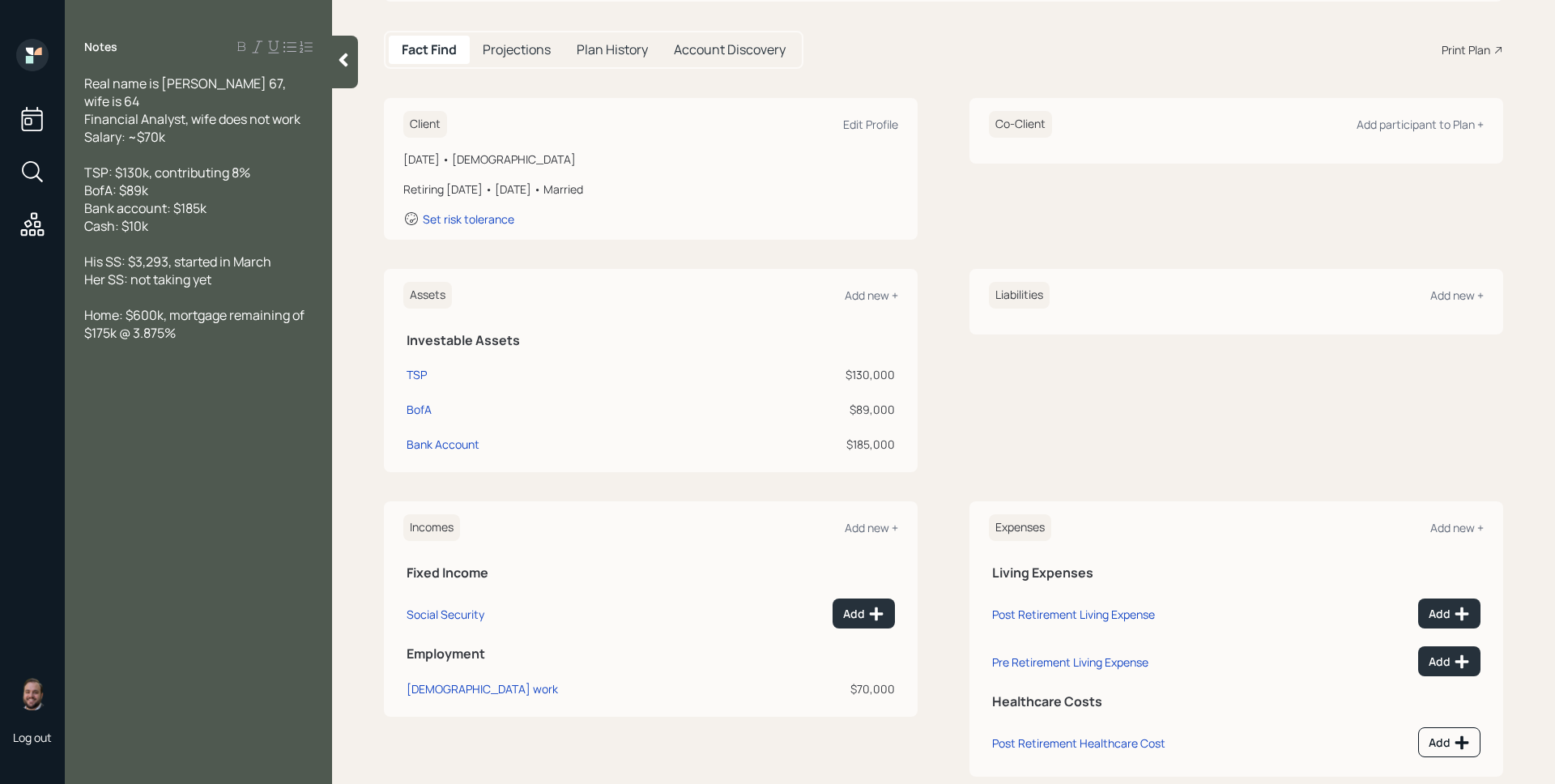
scroll to position [178, 0]
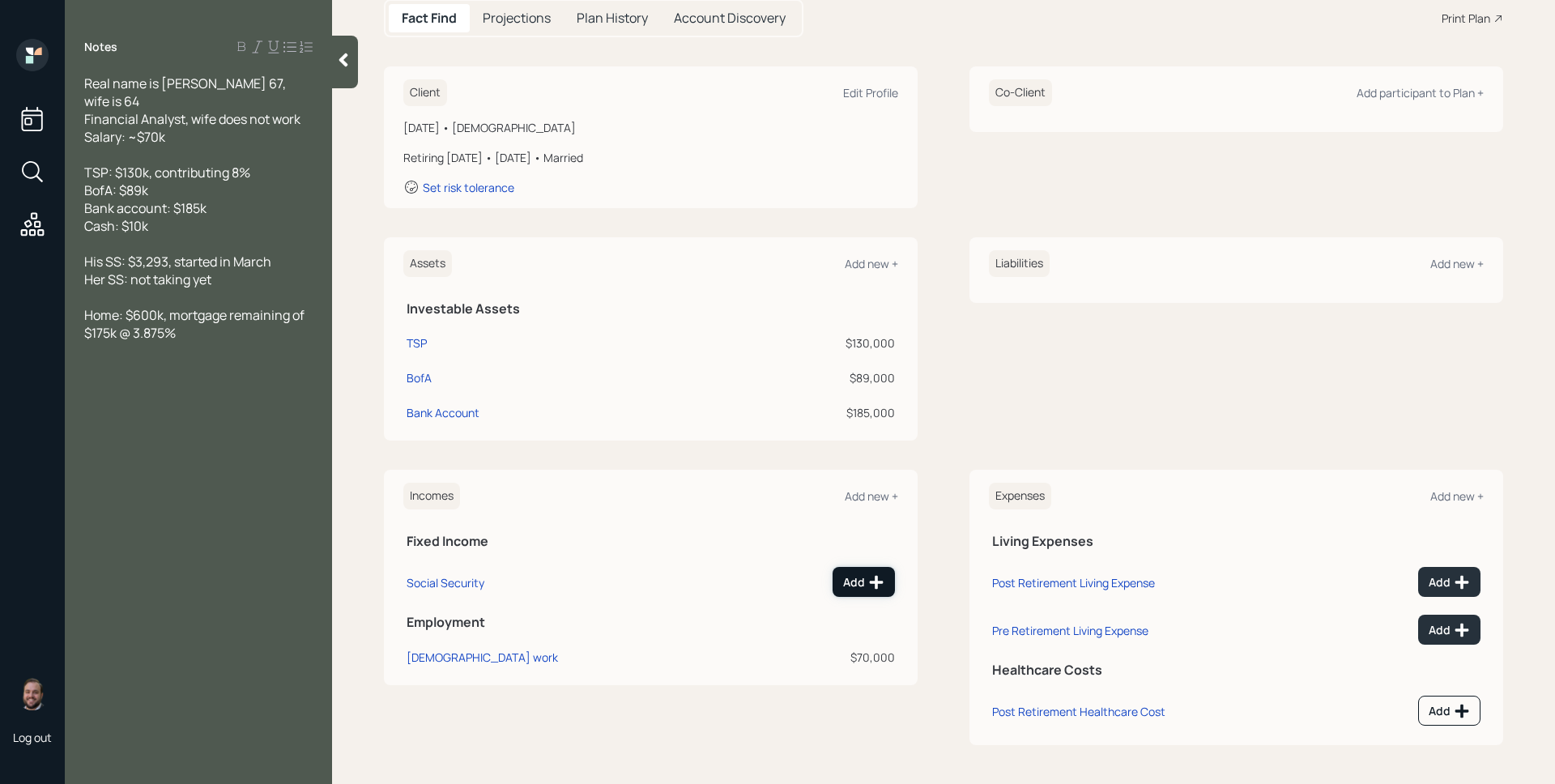
click at [870, 583] on icon at bounding box center [876, 581] width 14 height 14
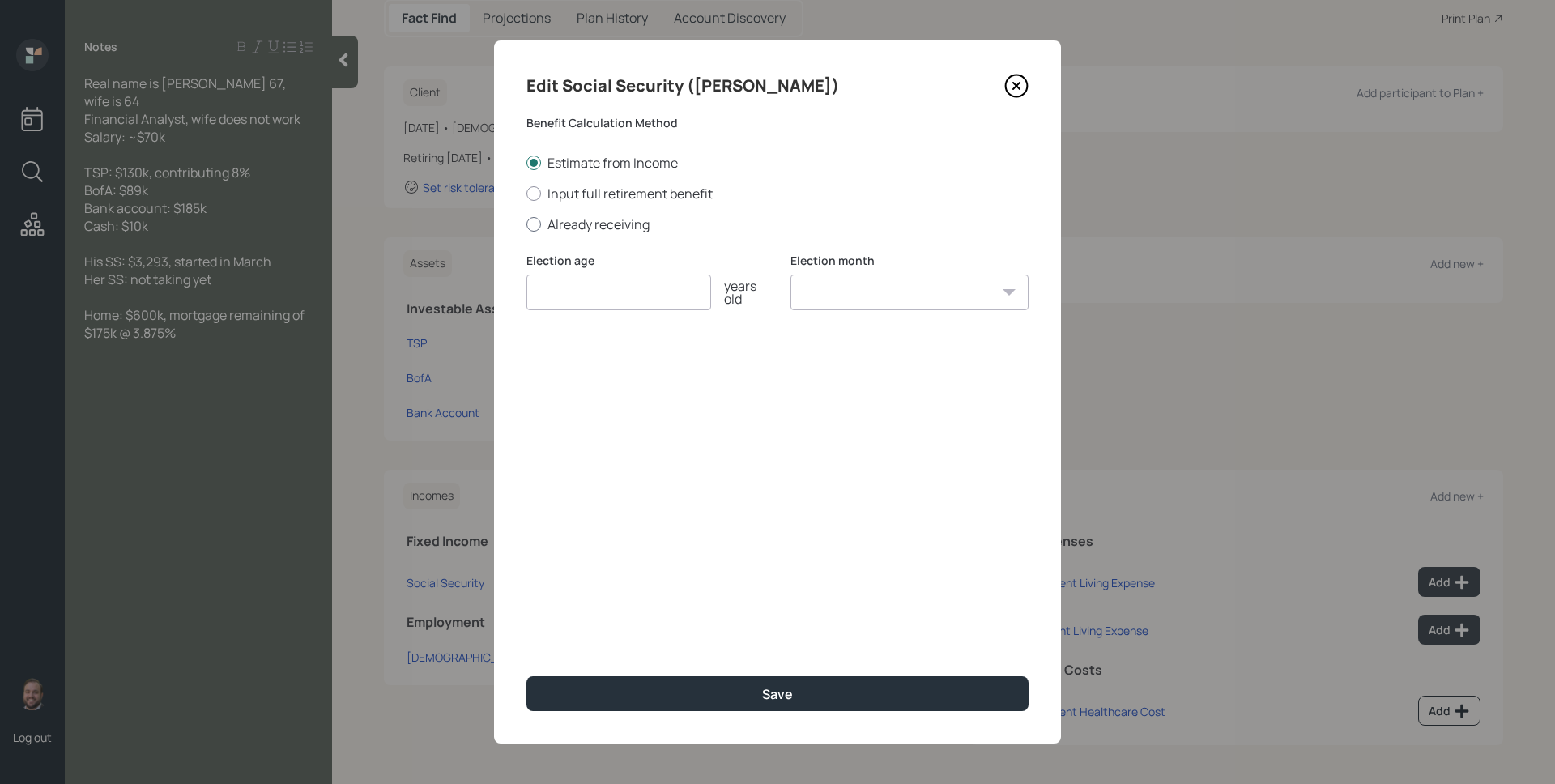
click at [585, 228] on label "Already receiving" at bounding box center [778, 225] width 502 height 18
click at [527, 224] on input "Already receiving" at bounding box center [526, 223] width 1 height 1
radio input "true"
click at [592, 298] on input "number" at bounding box center [619, 293] width 185 height 36
type input "67"
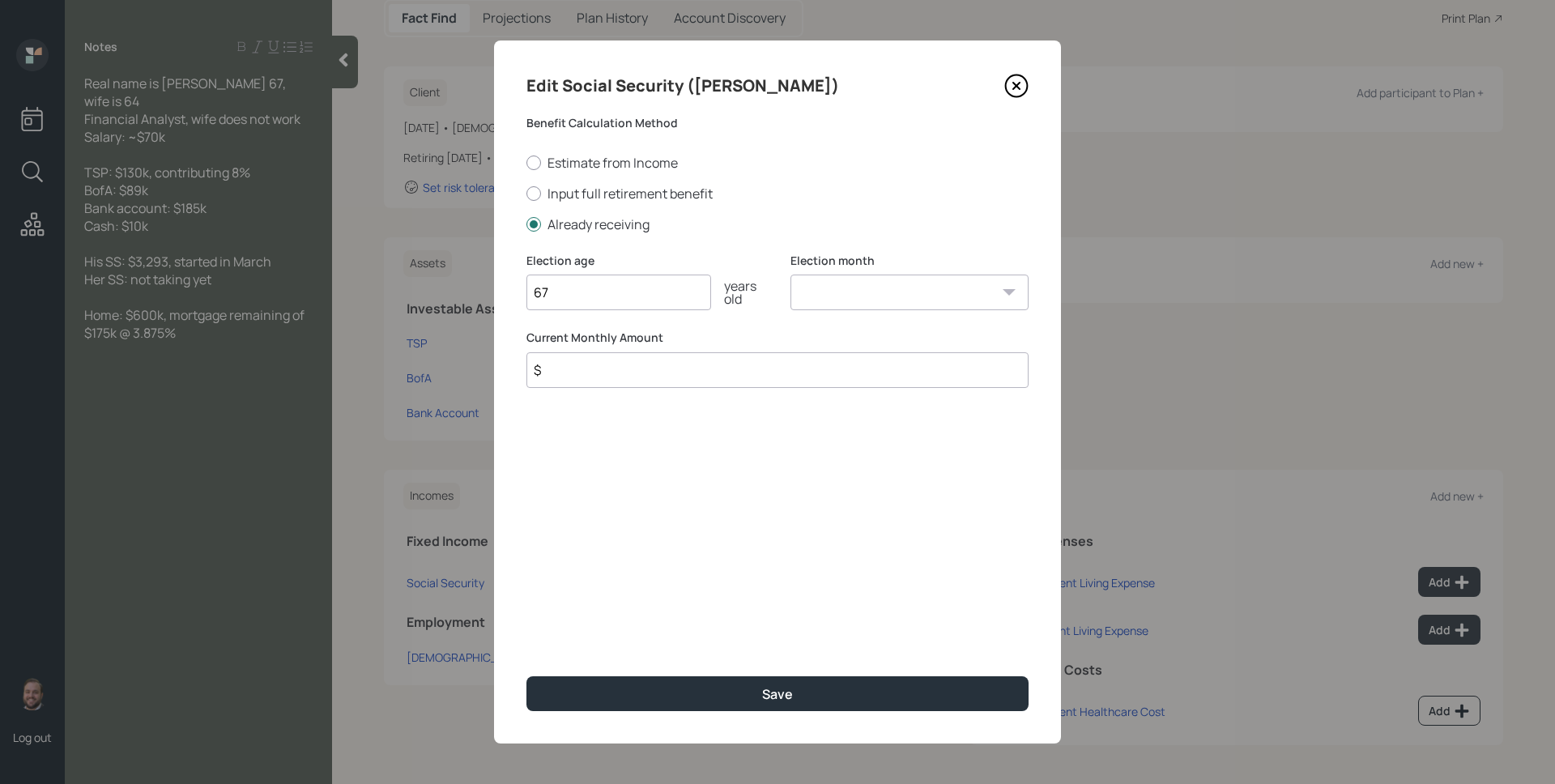
select select "3"
click at [791, 275] on select "January February March April May June July August September October November De…" at bounding box center [909, 293] width 238 height 36
type input "$ 3,293"
click at [527, 676] on button "Save" at bounding box center [778, 693] width 502 height 35
